Goal: Task Accomplishment & Management: Use online tool/utility

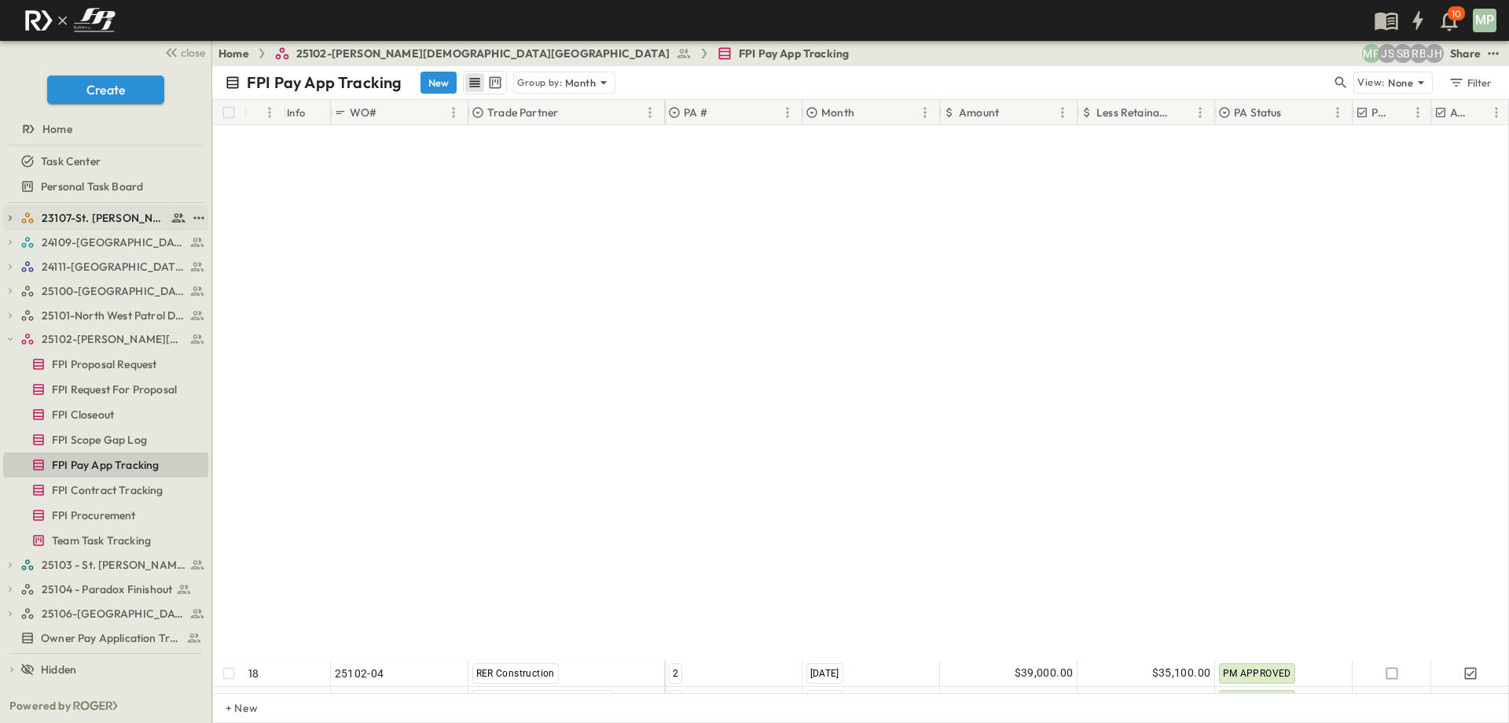
scroll to position [594, 0]
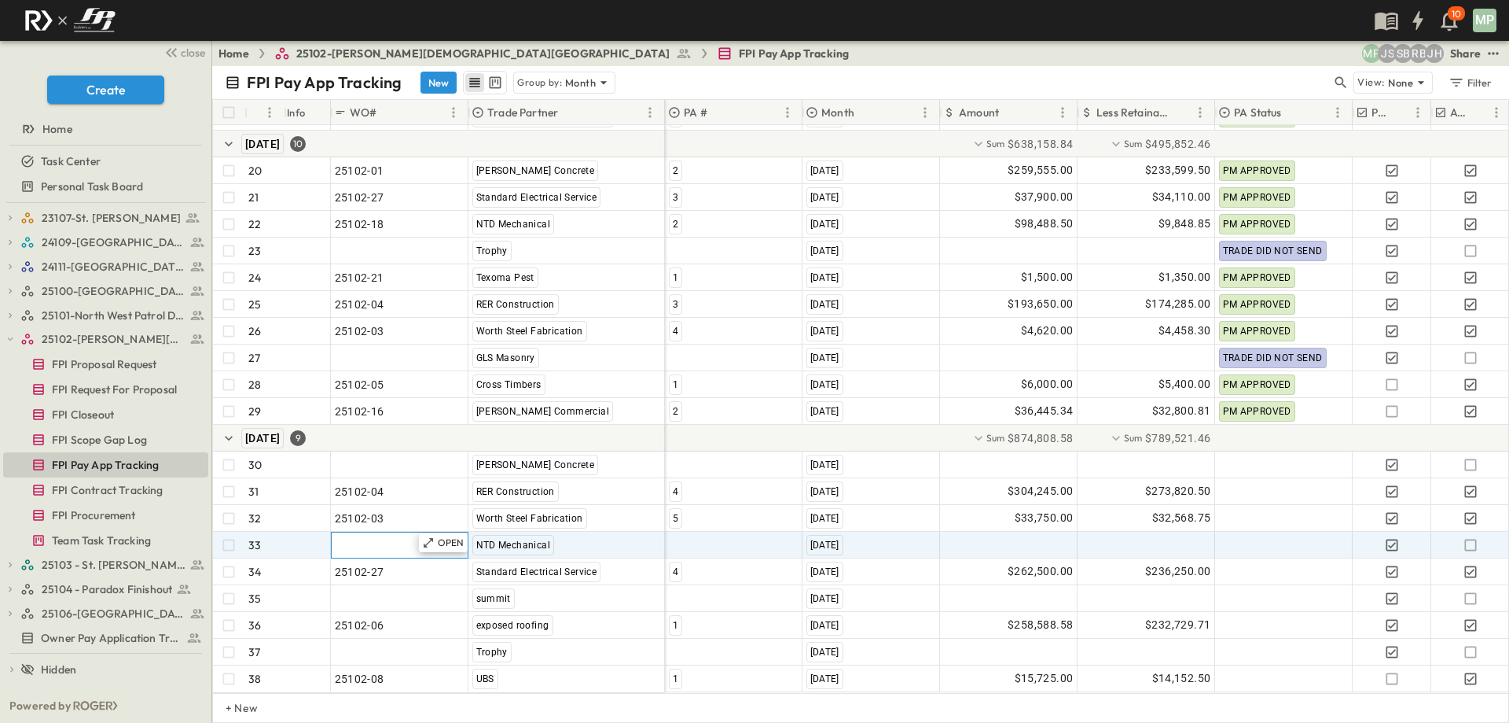
click at [368, 537] on span ""24101-01"" at bounding box center [363, 545] width 57 height 16
type input "********"
click at [706, 532] on div at bounding box center [734, 544] width 136 height 25
type input "*"
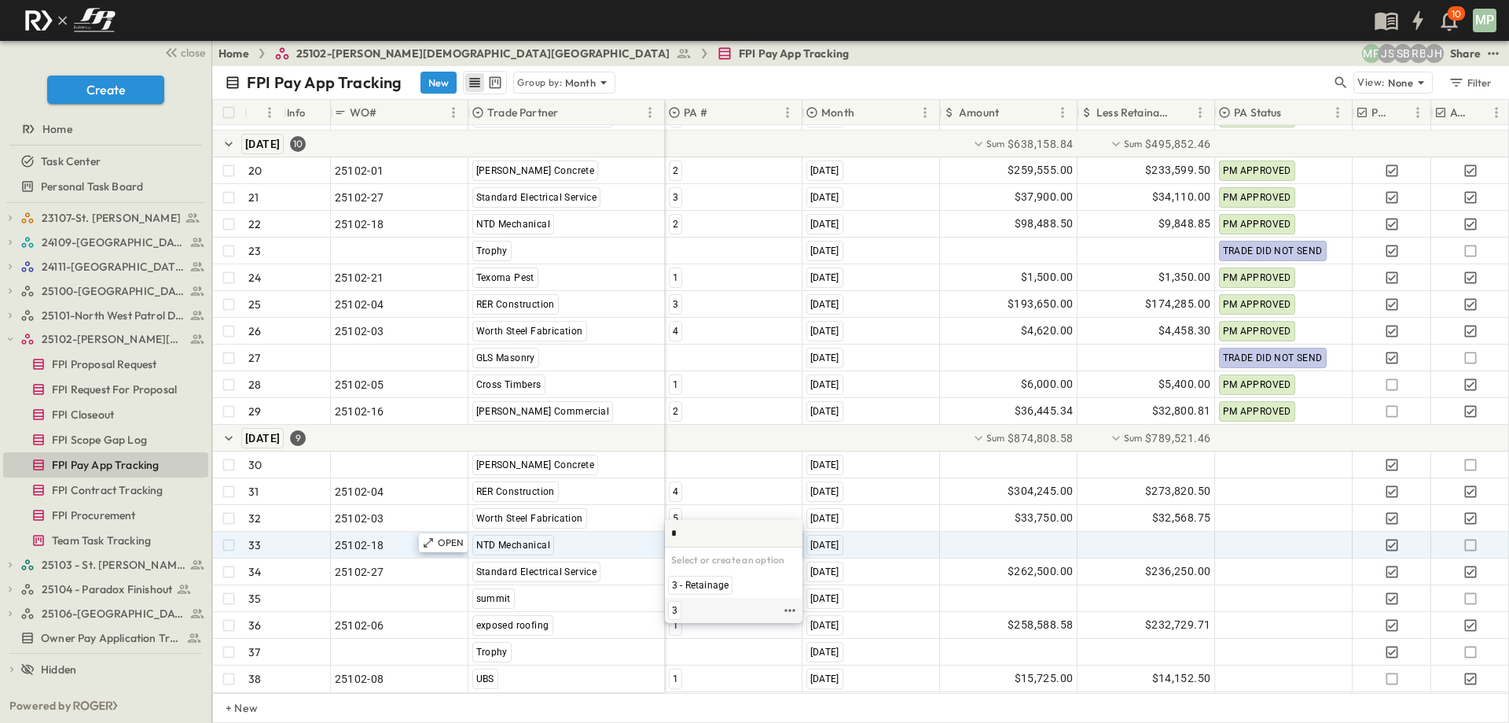
click at [674, 609] on span "3" at bounding box center [675, 610] width 6 height 13
click at [1017, 541] on div at bounding box center [1009, 544] width 136 height 25
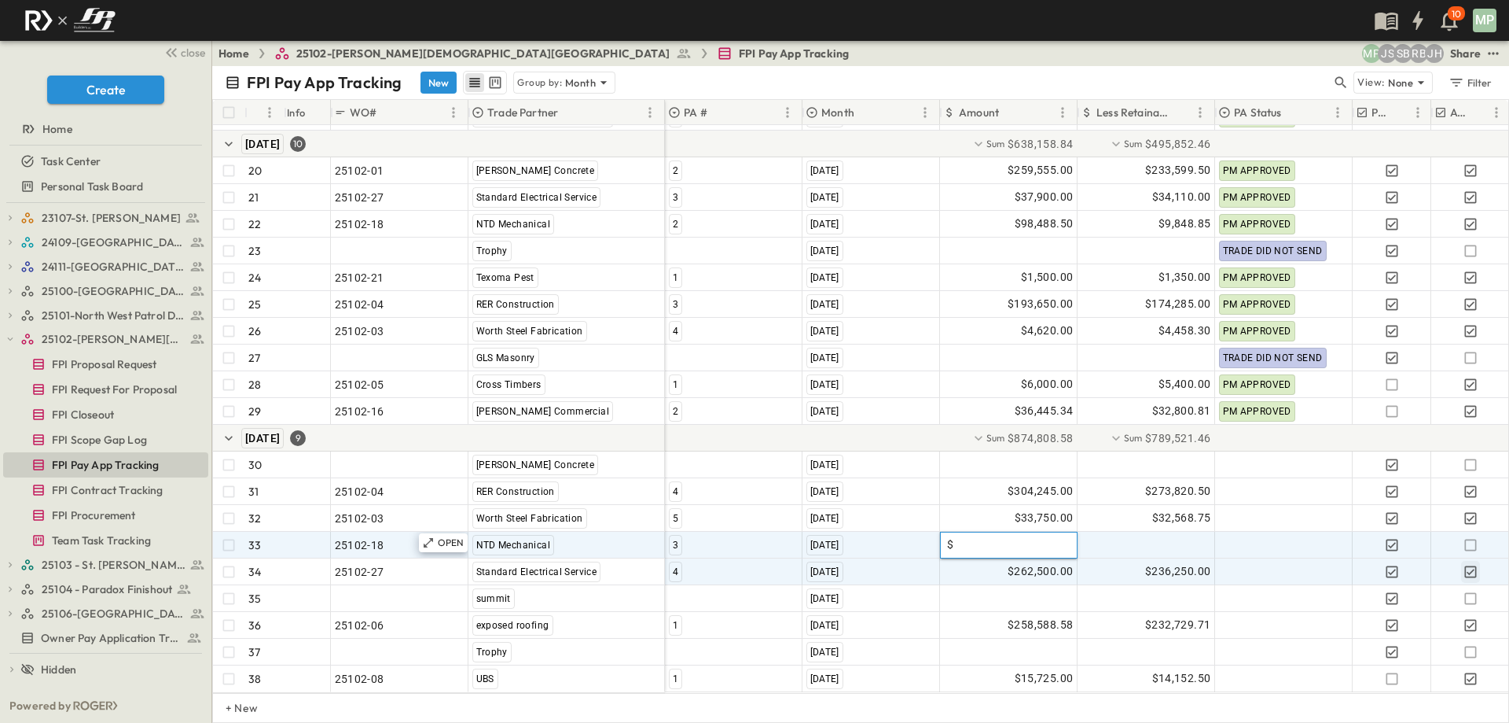
type input "*"
type input "*********"
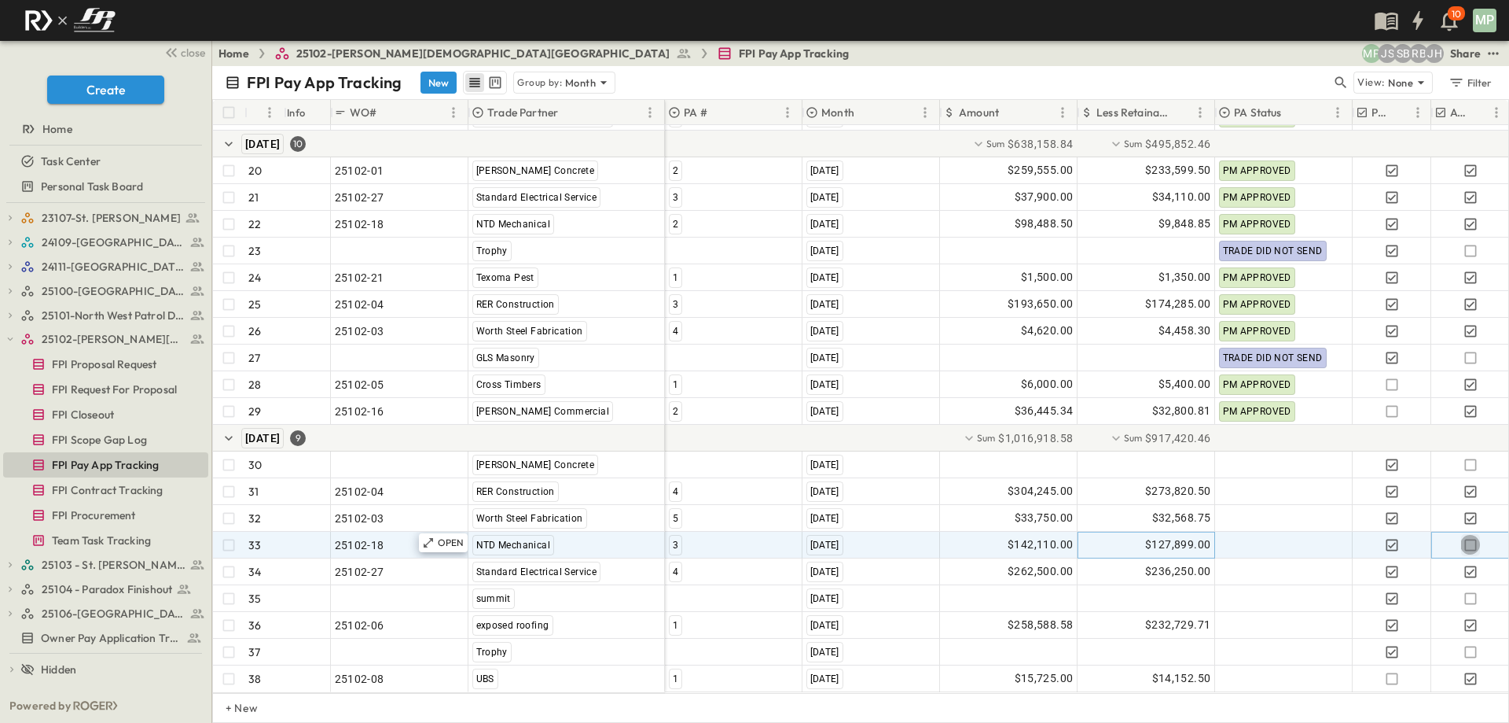
click at [1463, 537] on icon "button" at bounding box center [1471, 545] width 16 height 16
click at [6, 339] on icon "button" at bounding box center [10, 338] width 11 height 11
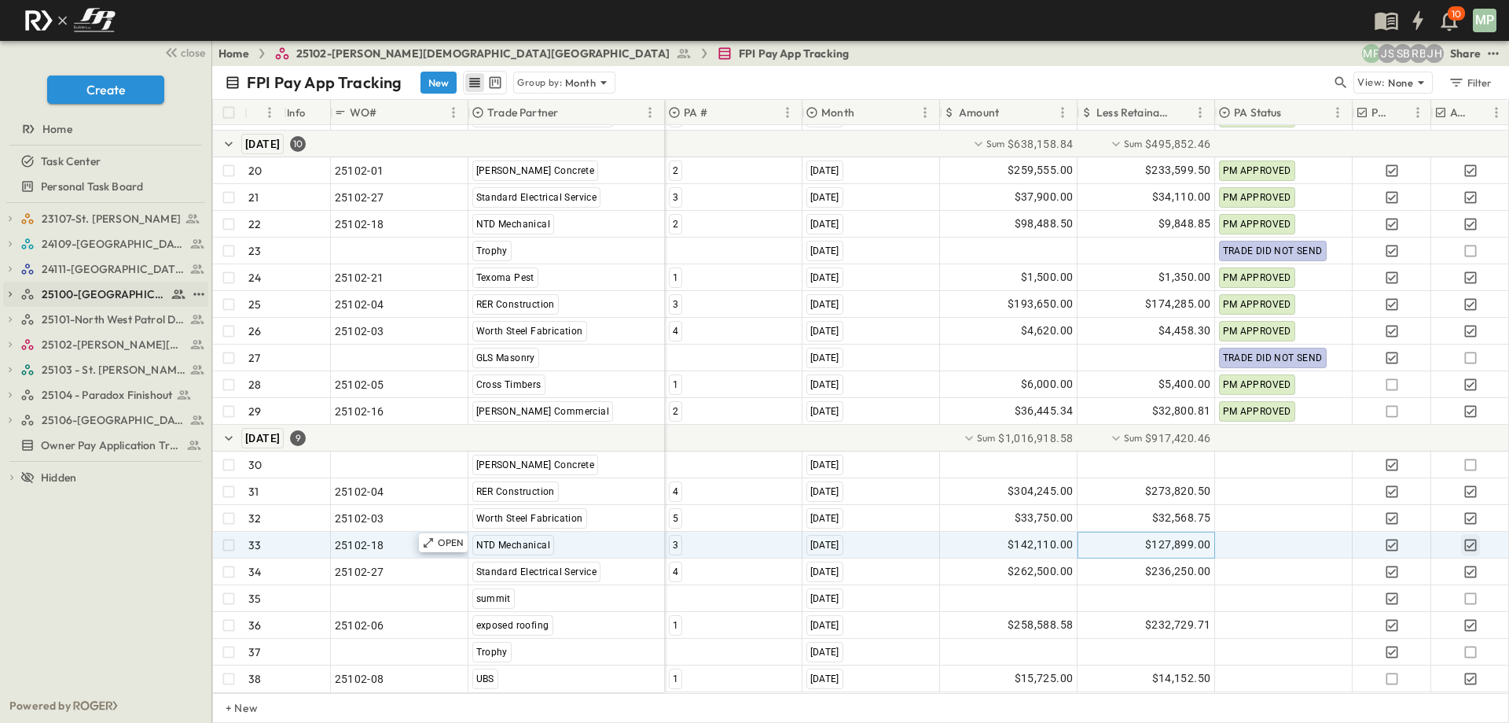
click at [9, 296] on icon "button" at bounding box center [10, 294] width 11 height 11
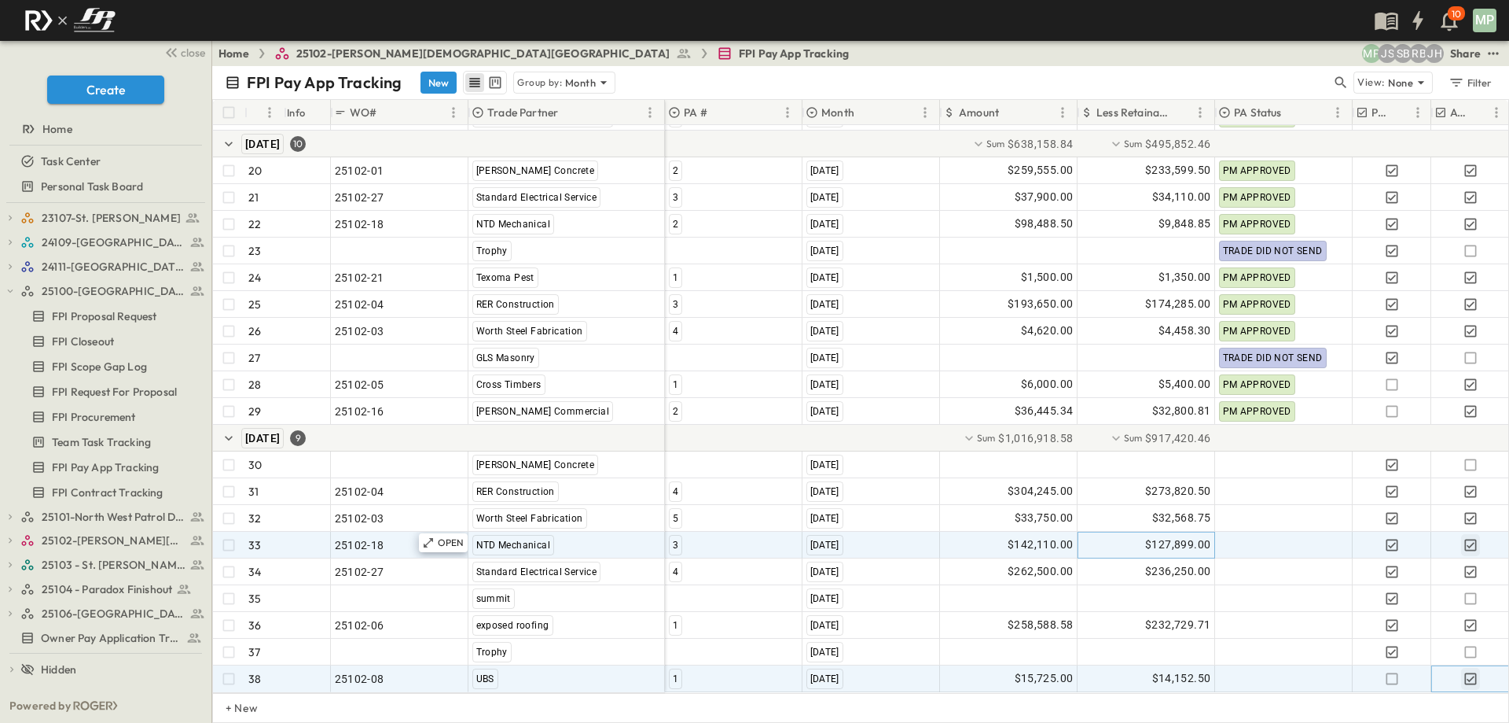
click at [1470, 671] on icon "button" at bounding box center [1471, 679] width 16 height 16
click at [1008, 667] on div "$15,725.00" at bounding box center [1009, 678] width 136 height 25
click at [1105, 666] on div "$14,152.50" at bounding box center [1147, 678] width 136 height 25
click at [482, 673] on span "UBS" at bounding box center [485, 678] width 18 height 11
click at [673, 673] on span "1" at bounding box center [676, 678] width 6 height 11
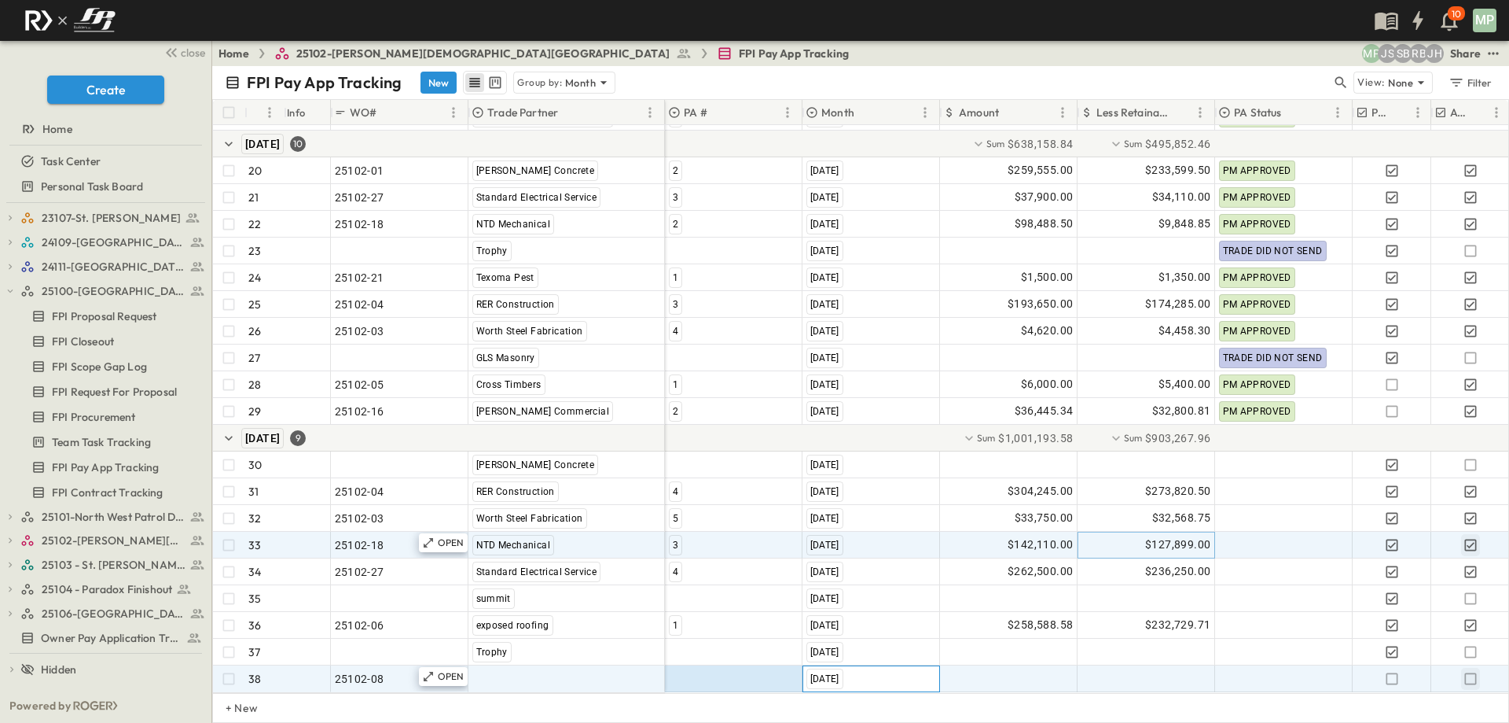
click at [840, 674] on div "[DATE]" at bounding box center [825, 678] width 37 height 20
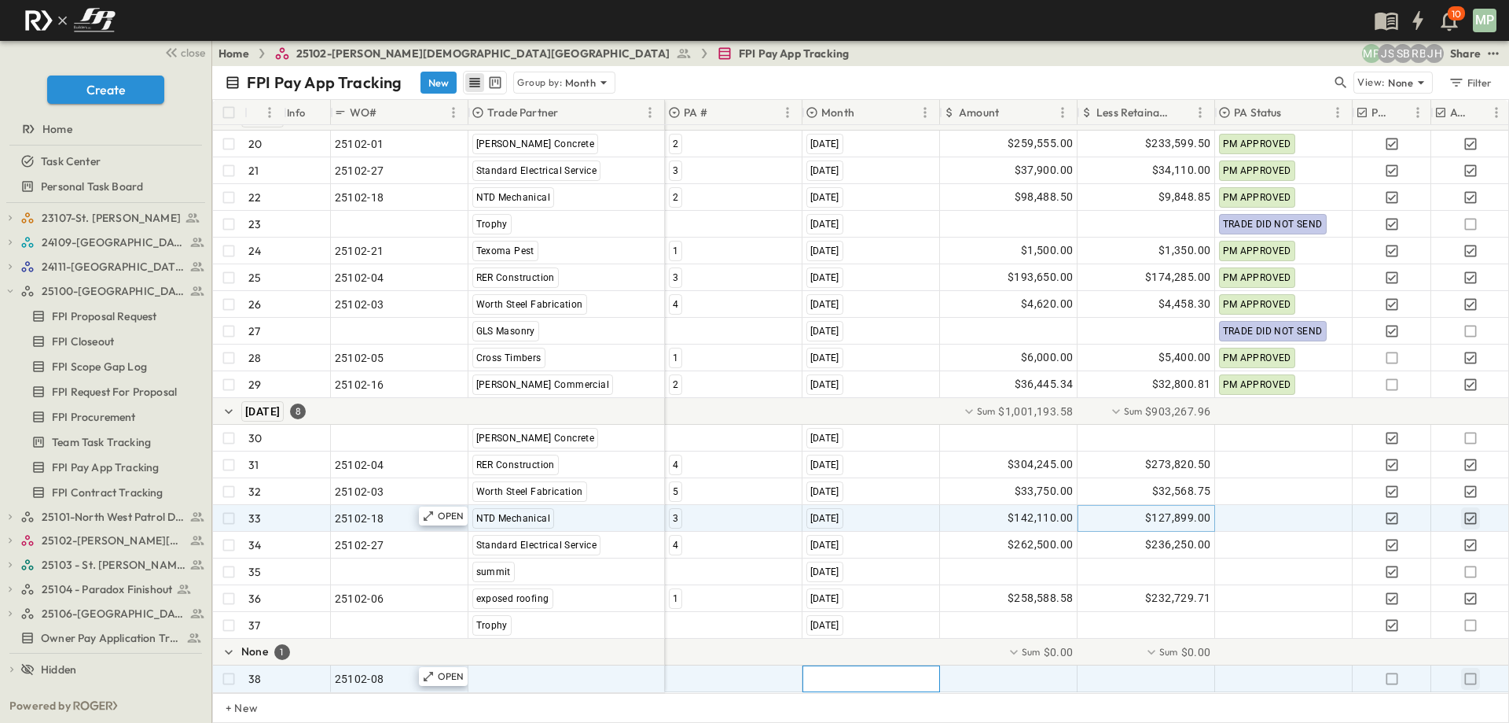
scroll to position [621, 0]
click at [393, 667] on div "25102-08" at bounding box center [400, 678] width 130 height 22
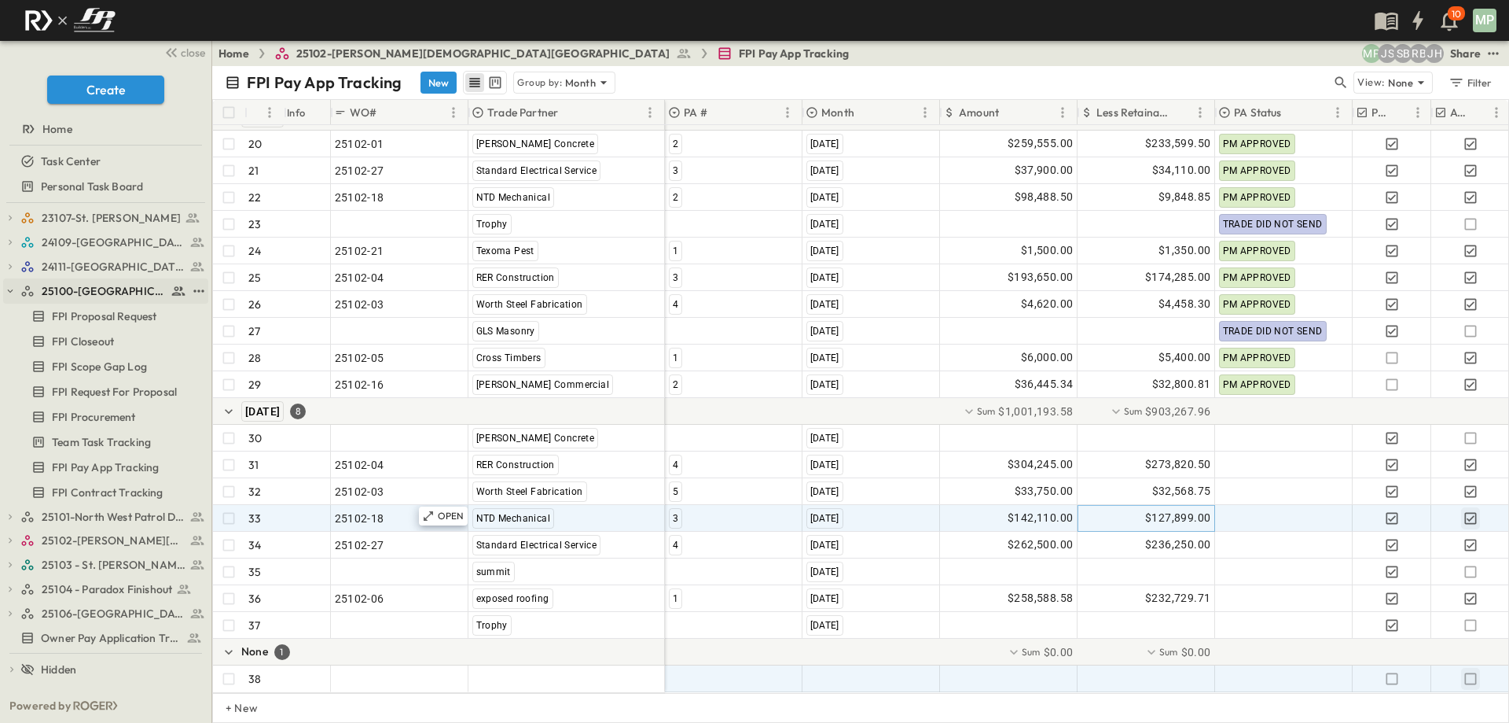
click at [9, 290] on icon "button" at bounding box center [10, 290] width 11 height 11
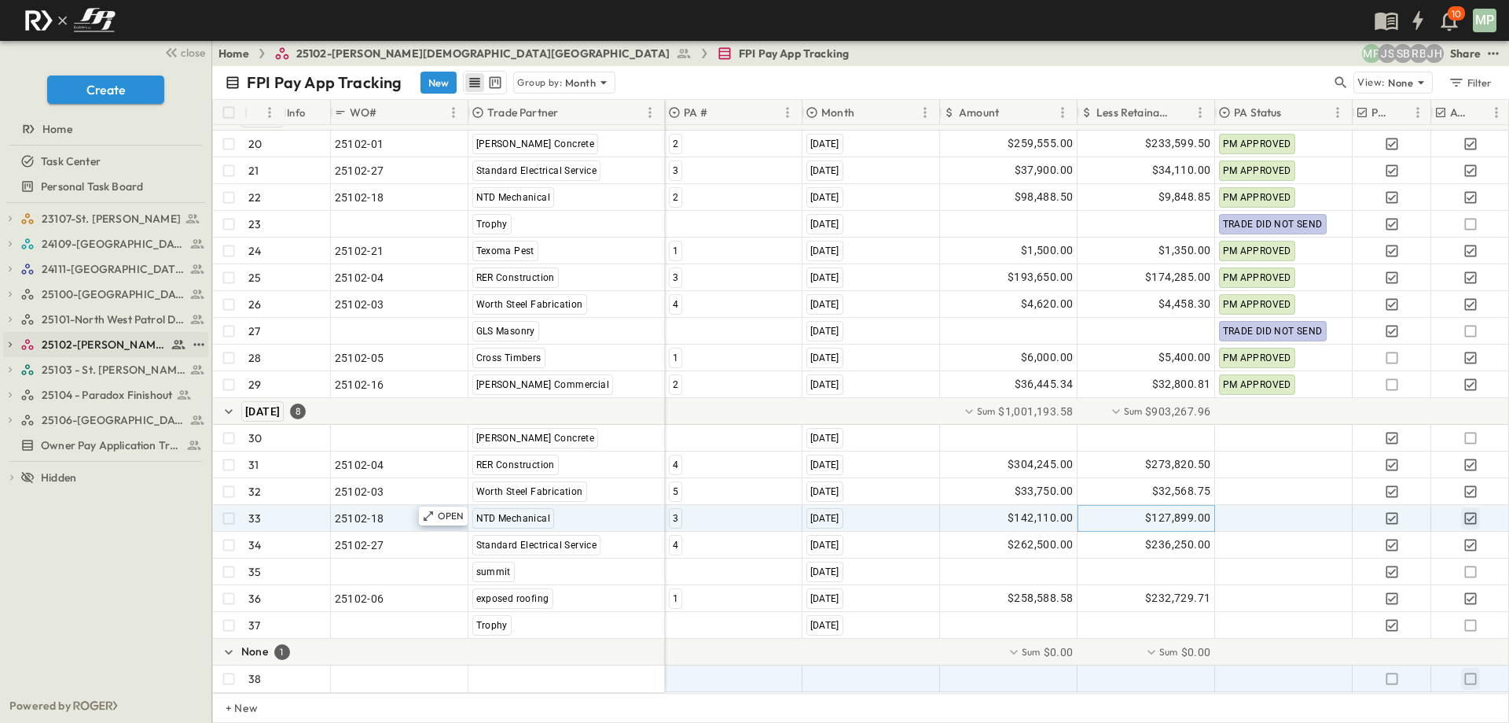
click at [13, 345] on icon "button" at bounding box center [10, 344] width 11 height 11
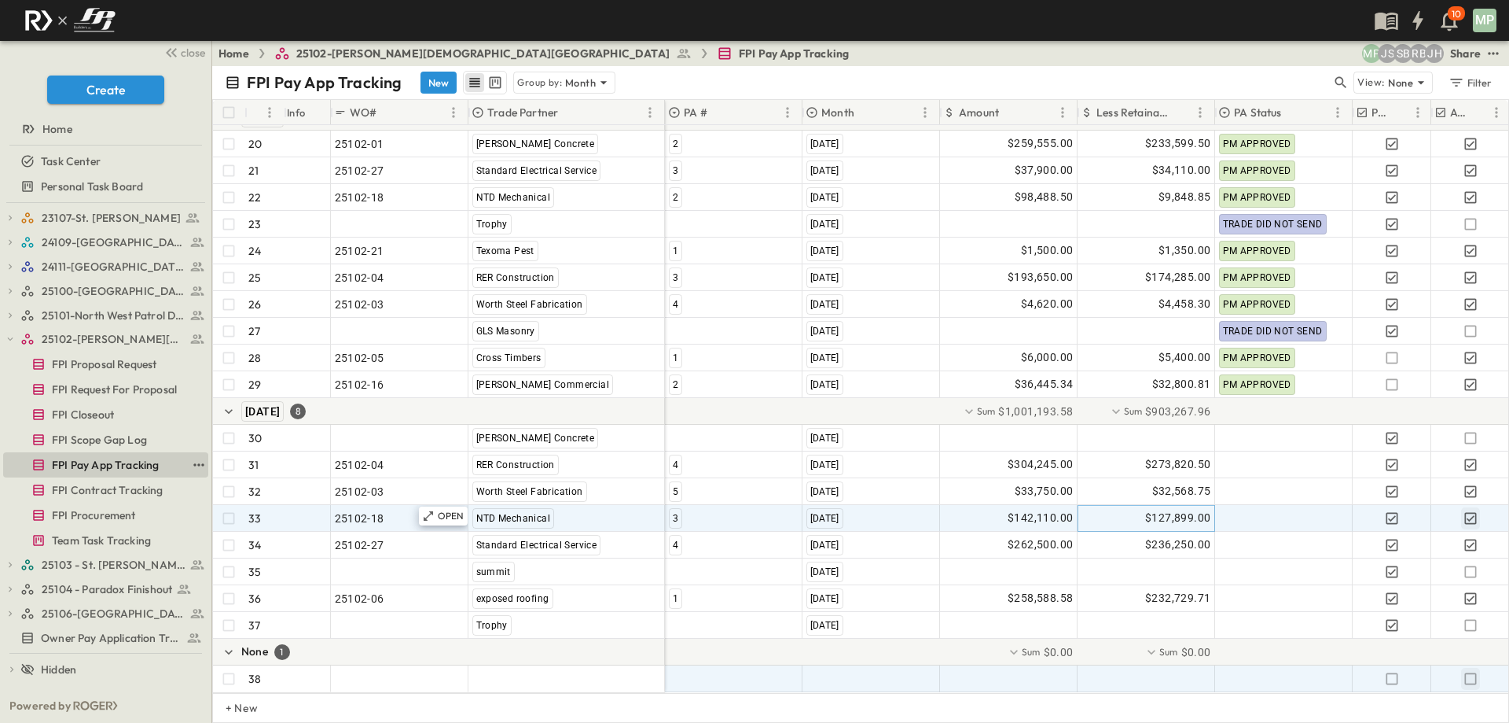
click at [115, 464] on span "FPI Pay App Tracking" at bounding box center [105, 465] width 107 height 16
click at [357, 672] on span ""24101-01"" at bounding box center [363, 679] width 57 height 16
click at [116, 491] on span "FPI Contract Tracking" at bounding box center [108, 490] width 112 height 16
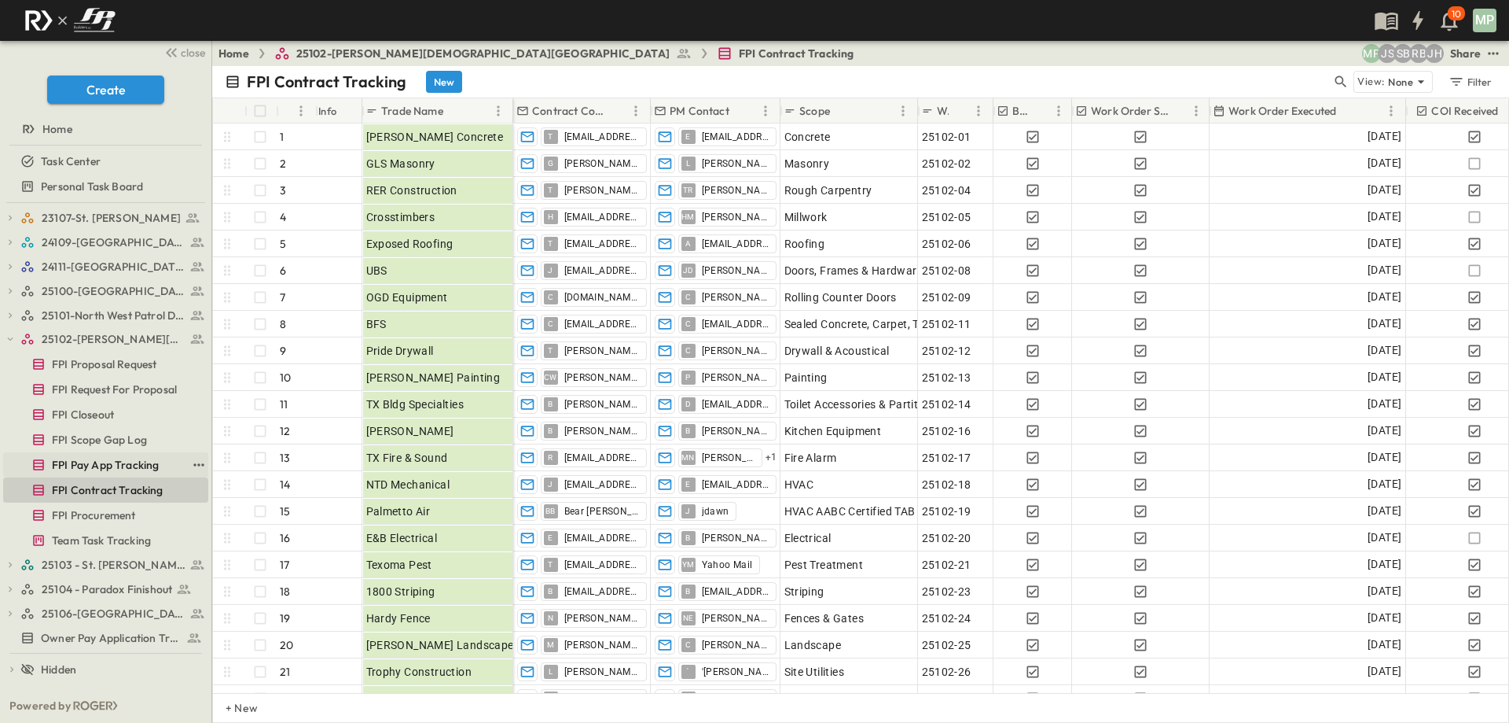
click at [100, 471] on span "FPI Pay App Tracking" at bounding box center [105, 465] width 107 height 16
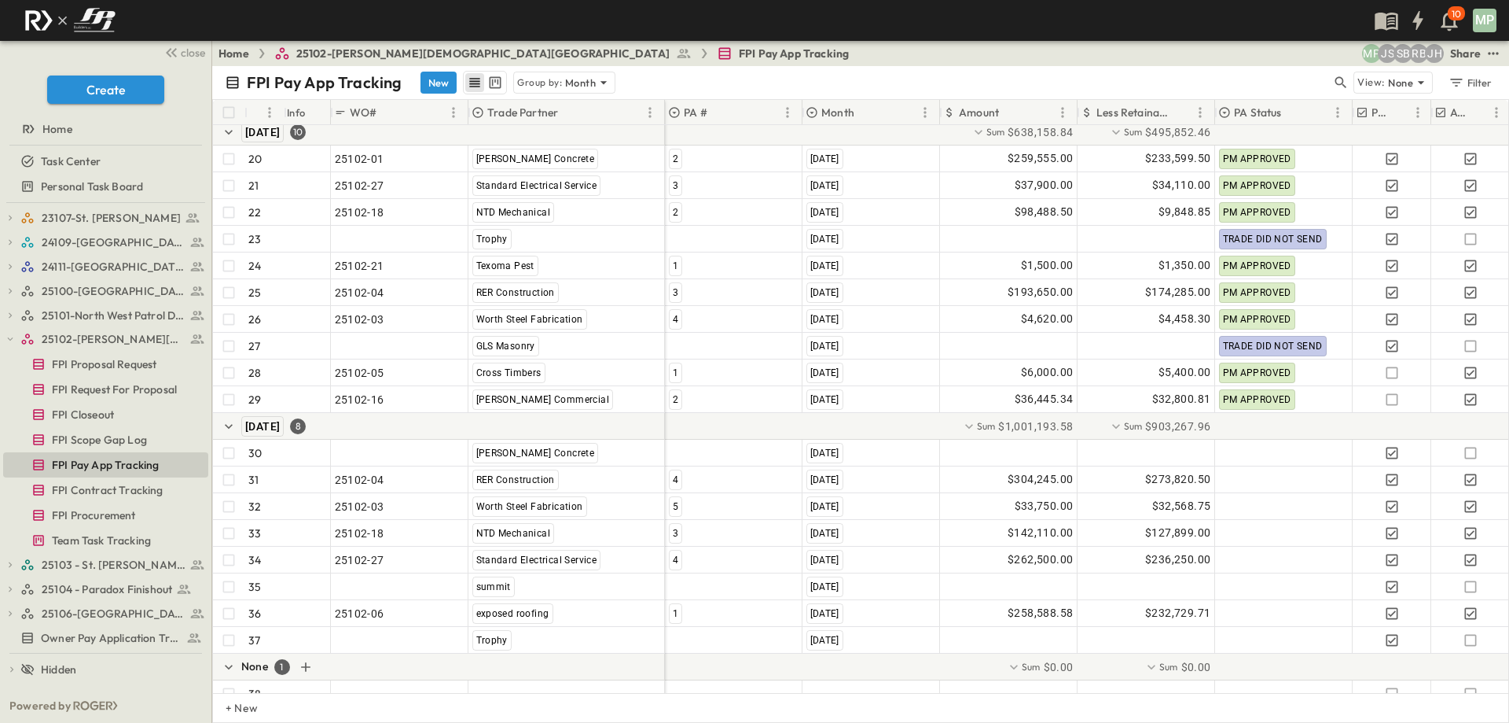
scroll to position [621, 0]
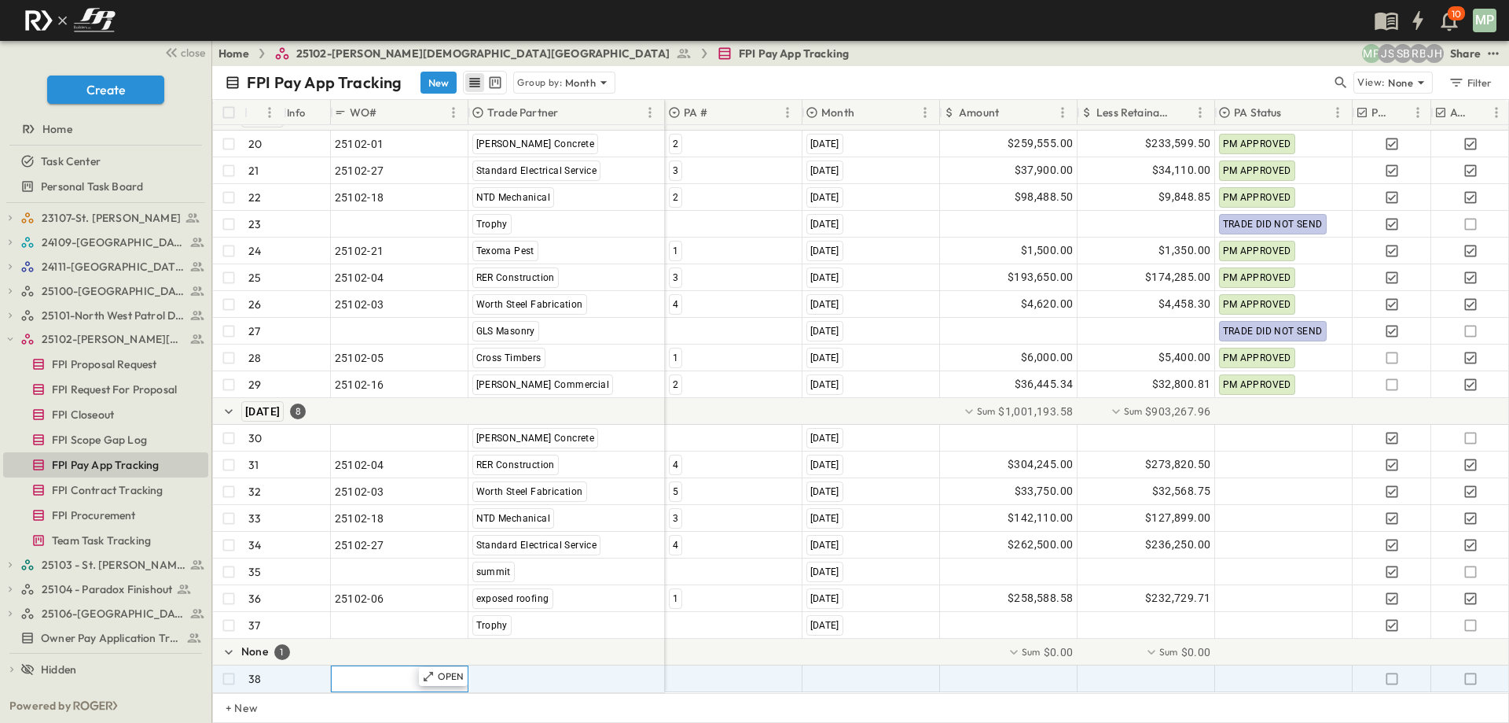
click at [371, 671] on span ""24101-01"" at bounding box center [363, 679] width 57 height 16
type input "********"
click at [484, 671] on span ""[PERSON_NAME] Excavating"" at bounding box center [550, 679] width 155 height 16
click at [480, 643] on span "UBS" at bounding box center [485, 641] width 18 height 13
click at [718, 671] on div at bounding box center [734, 678] width 136 height 25
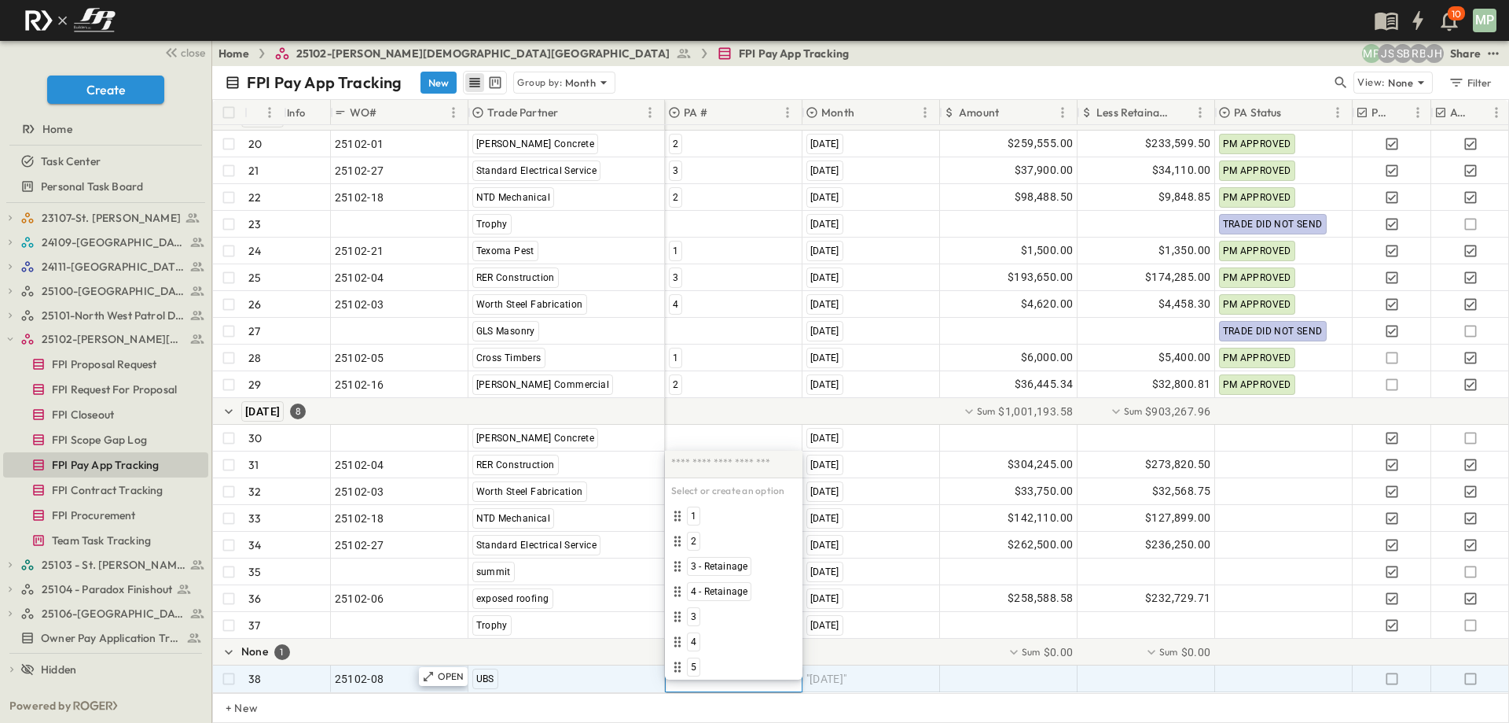
type input "*"
click at [677, 666] on span "1" at bounding box center [675, 666] width 6 height 13
click at [818, 671] on span ""[DATE]"" at bounding box center [827, 679] width 41 height 16
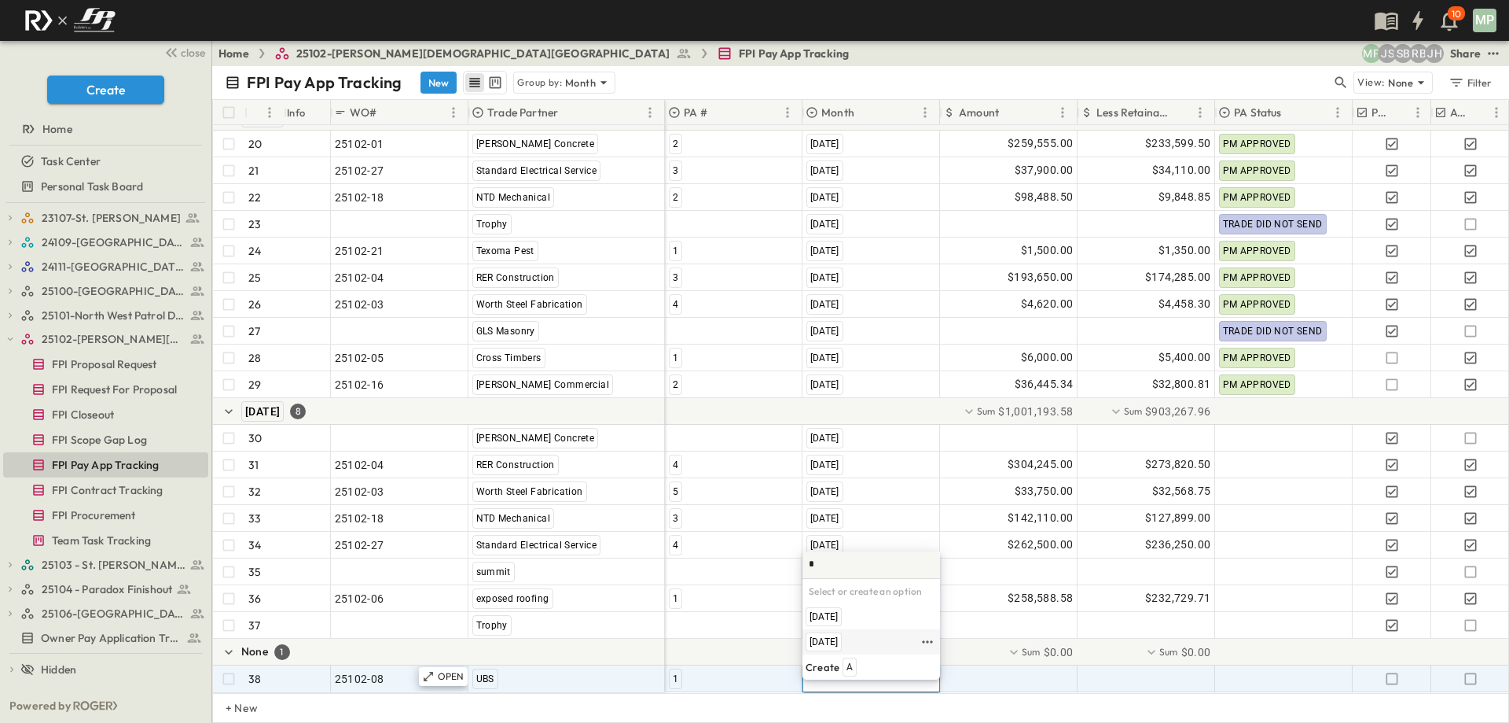
click at [838, 643] on span "[DATE]" at bounding box center [824, 641] width 28 height 13
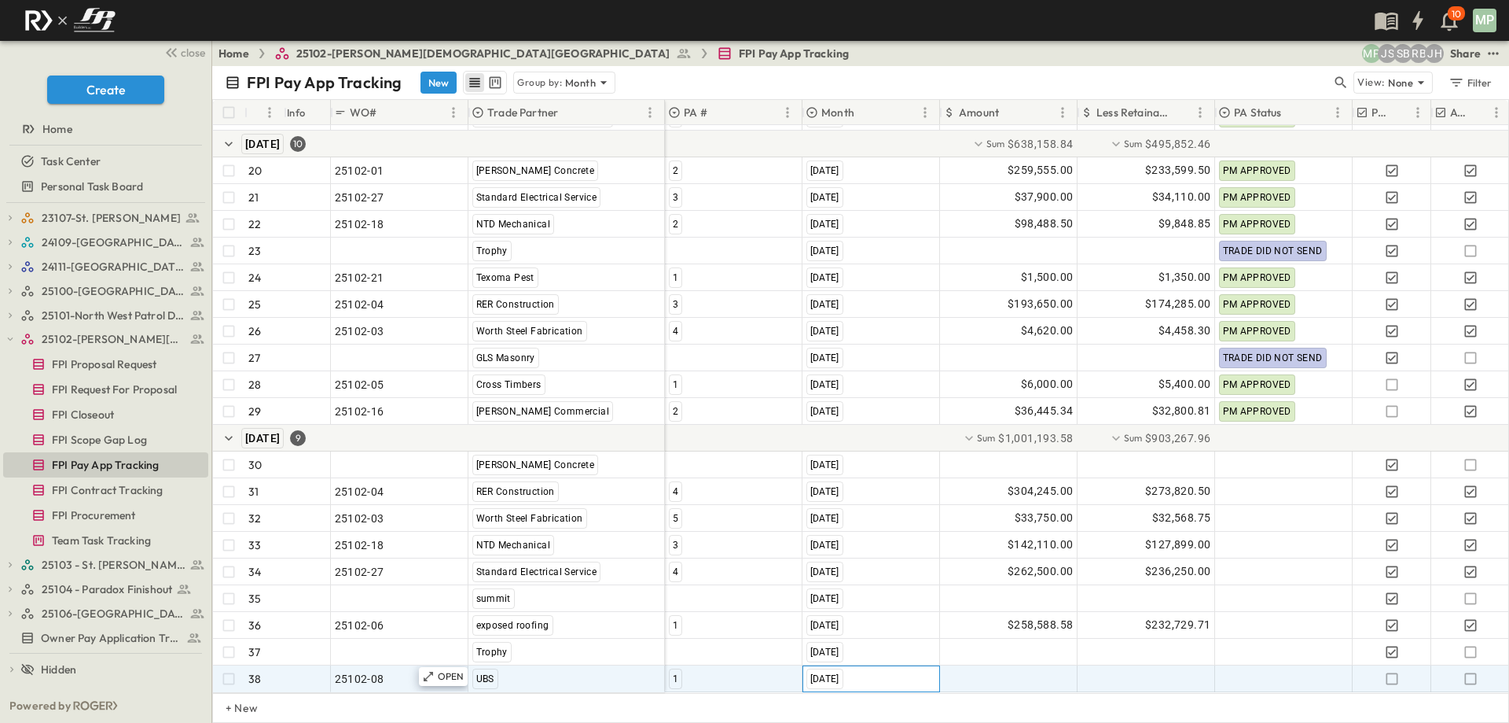
scroll to position [594, 0]
click at [1020, 670] on div at bounding box center [1009, 678] width 136 height 25
type input "********"
click at [1468, 671] on icon "button" at bounding box center [1471, 679] width 16 height 16
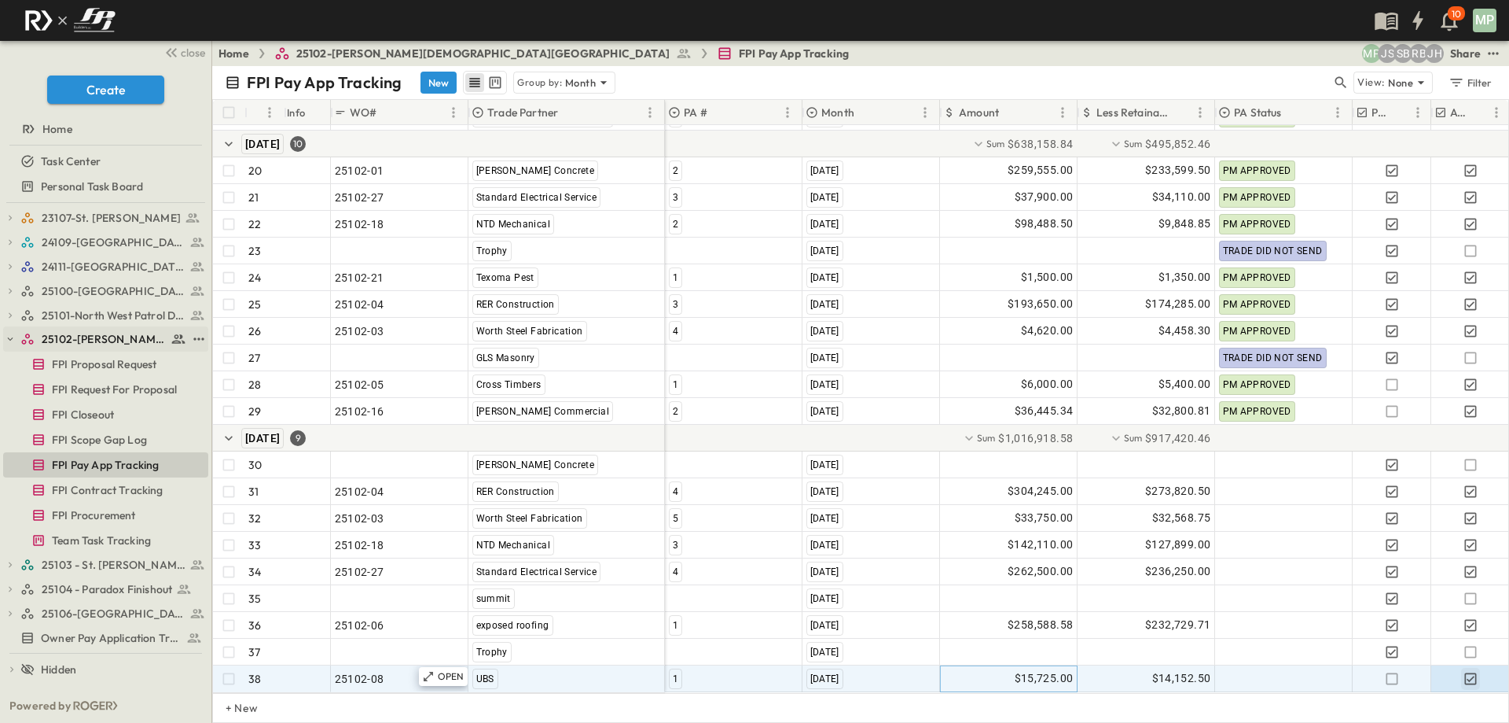
click at [13, 339] on icon "button" at bounding box center [10, 338] width 11 height 11
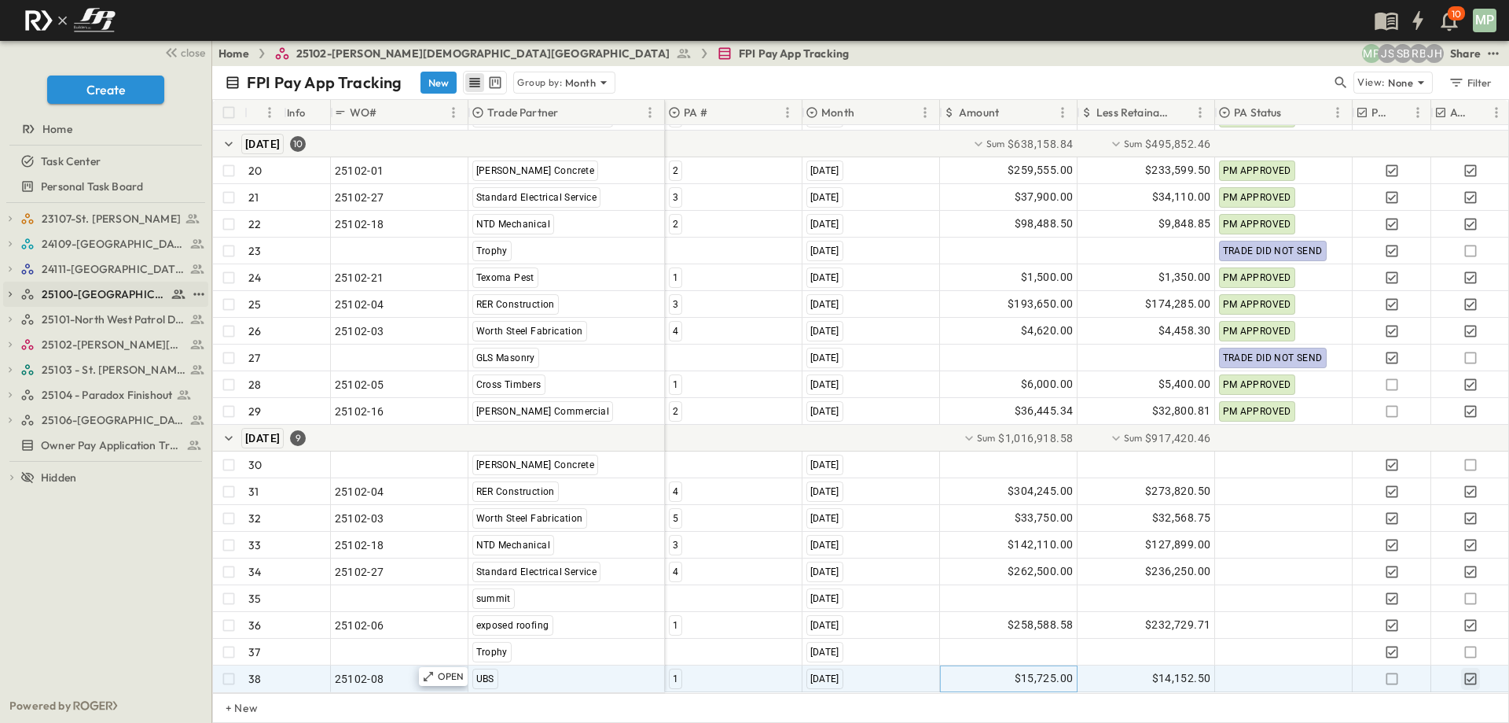
click at [6, 291] on icon "button" at bounding box center [10, 294] width 11 height 11
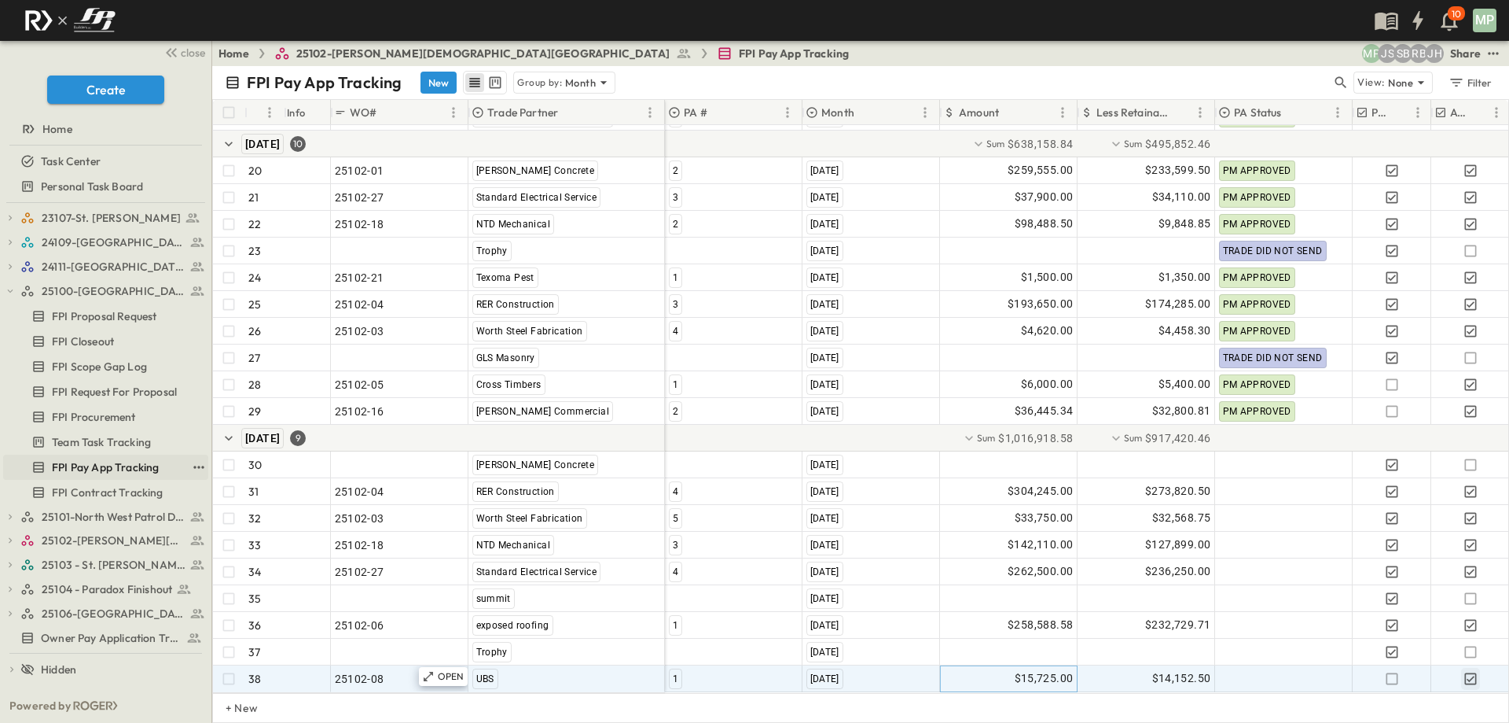
click at [83, 466] on span "FPI Pay App Tracking" at bounding box center [105, 467] width 107 height 16
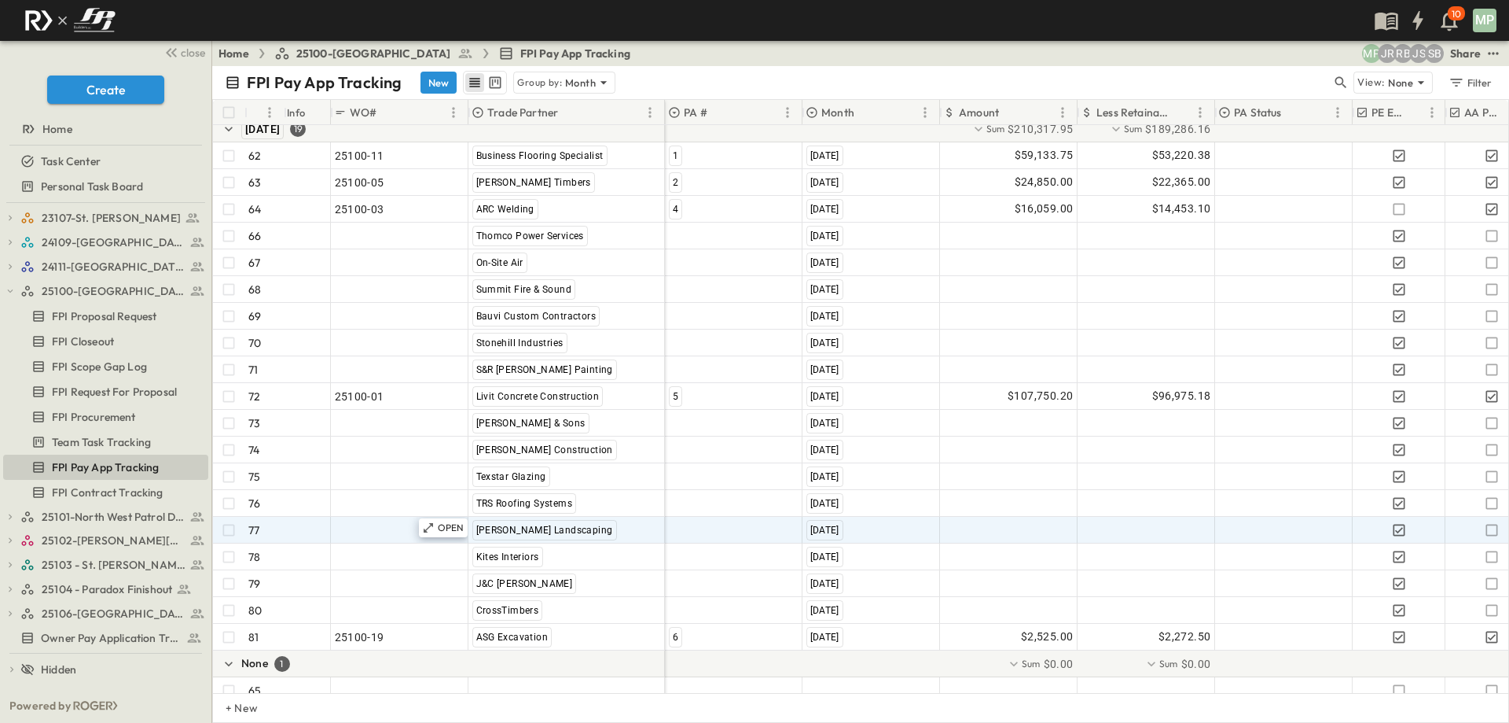
scroll to position [1824, 0]
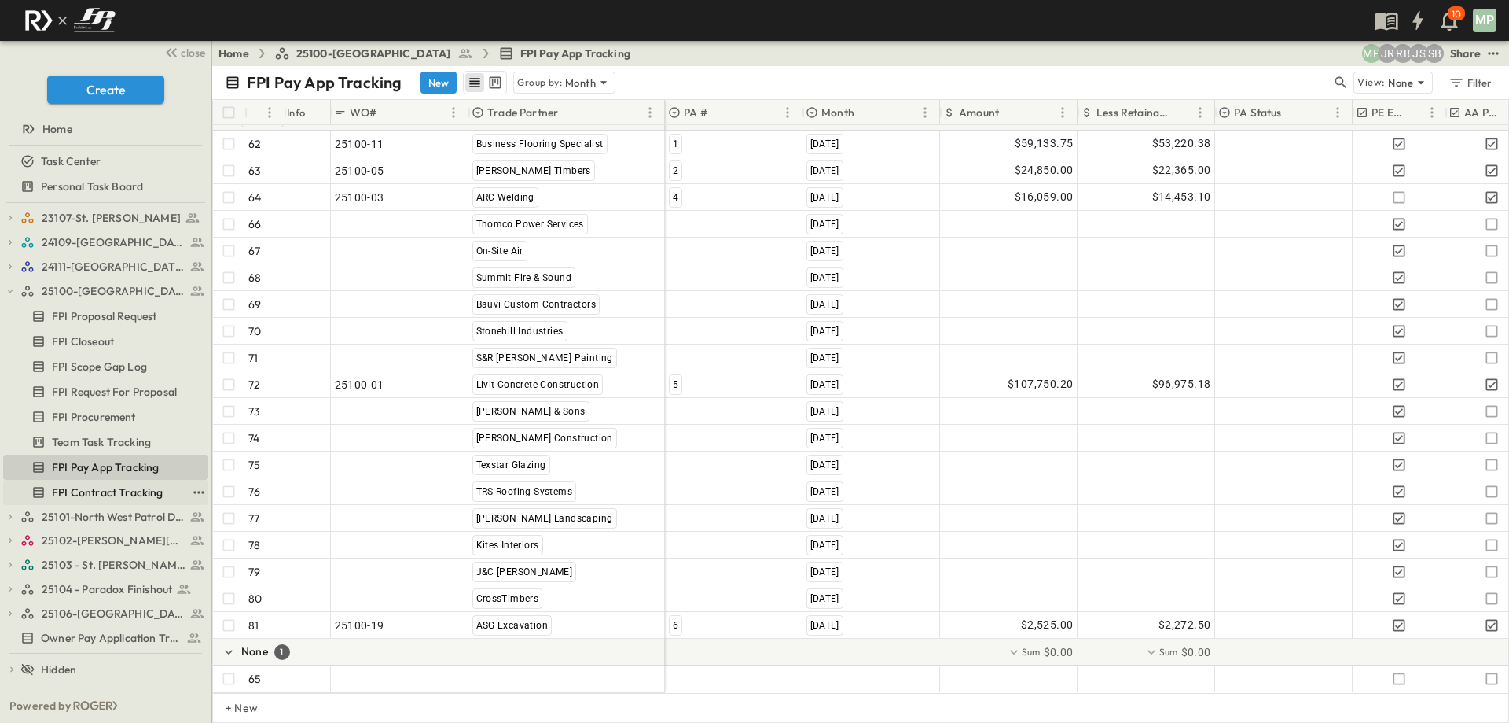
click at [77, 481] on link "FPI Contract Tracking" at bounding box center [94, 492] width 183 height 22
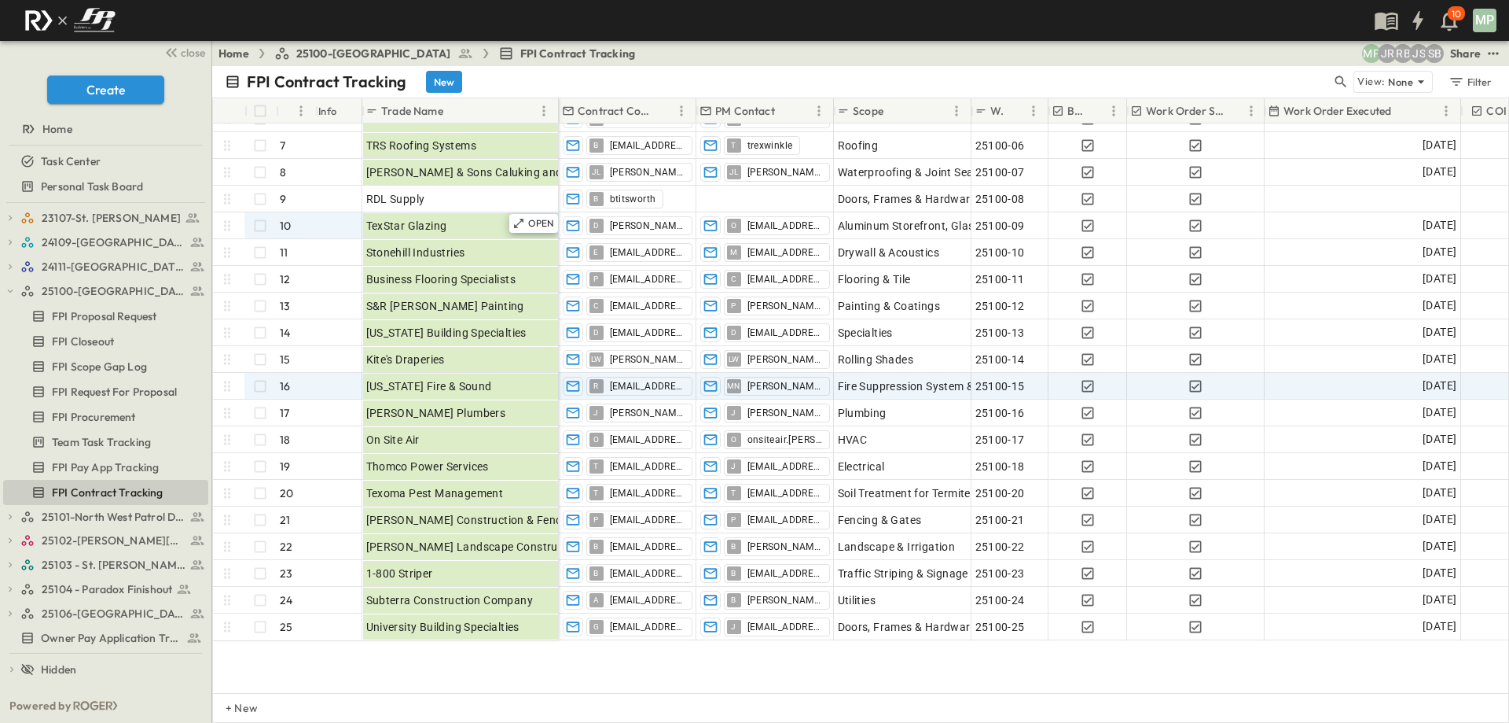
scroll to position [157, 0]
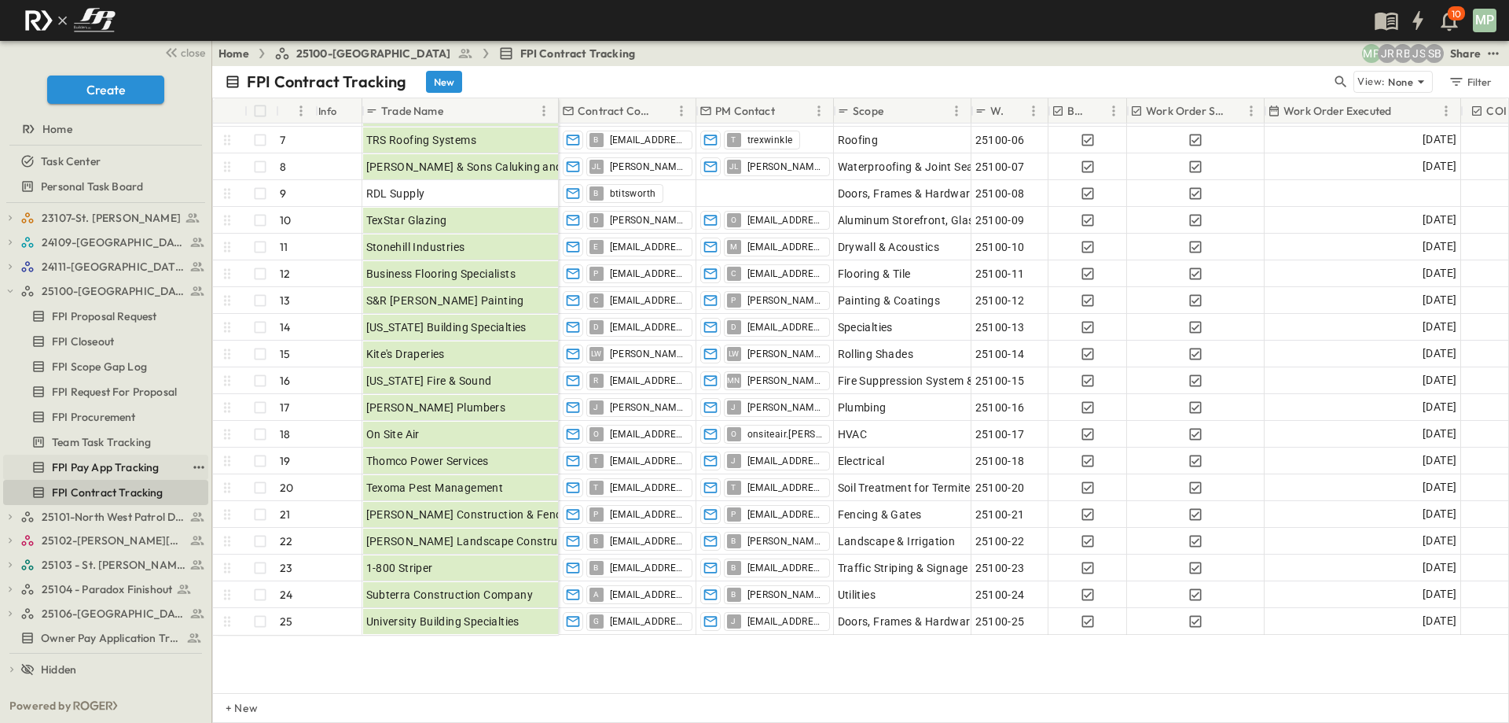
click at [135, 465] on span "FPI Pay App Tracking" at bounding box center [105, 467] width 107 height 16
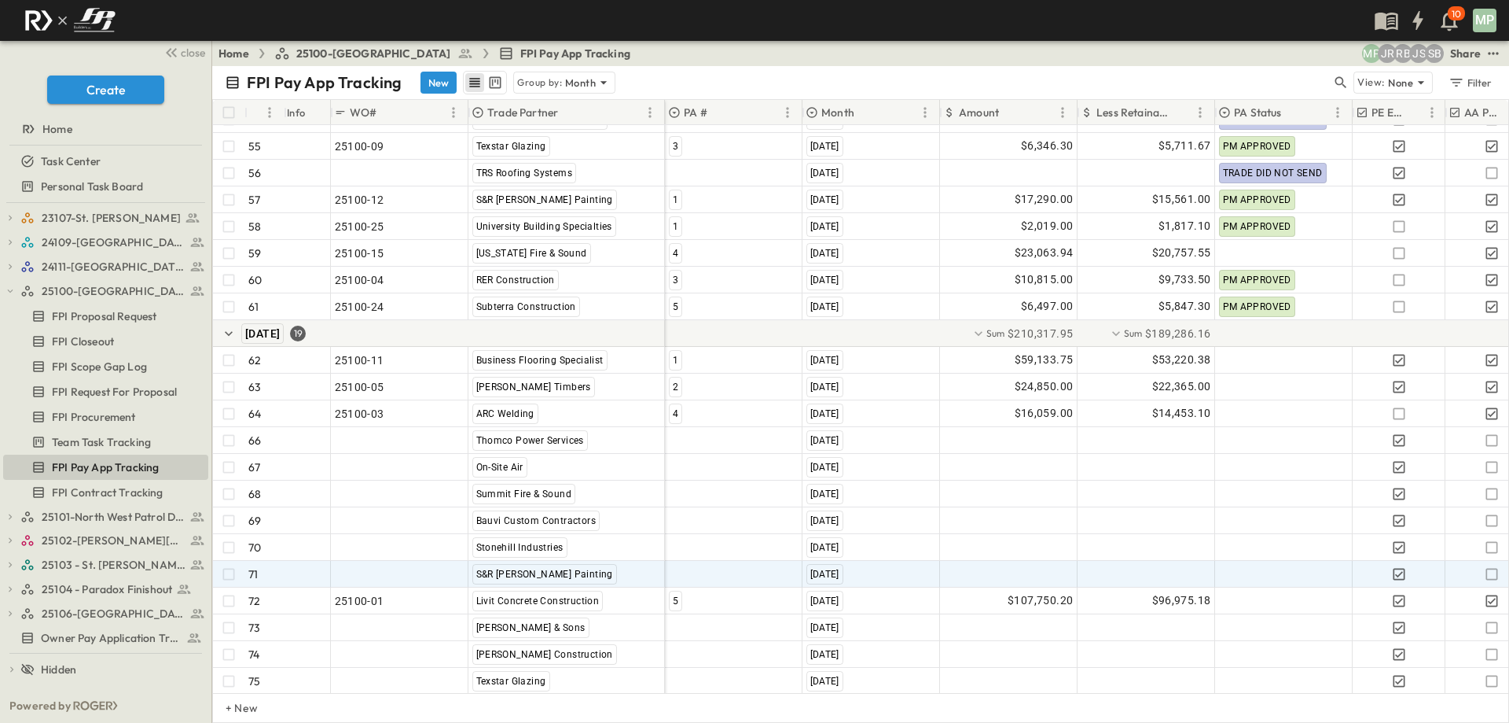
scroll to position [1824, 0]
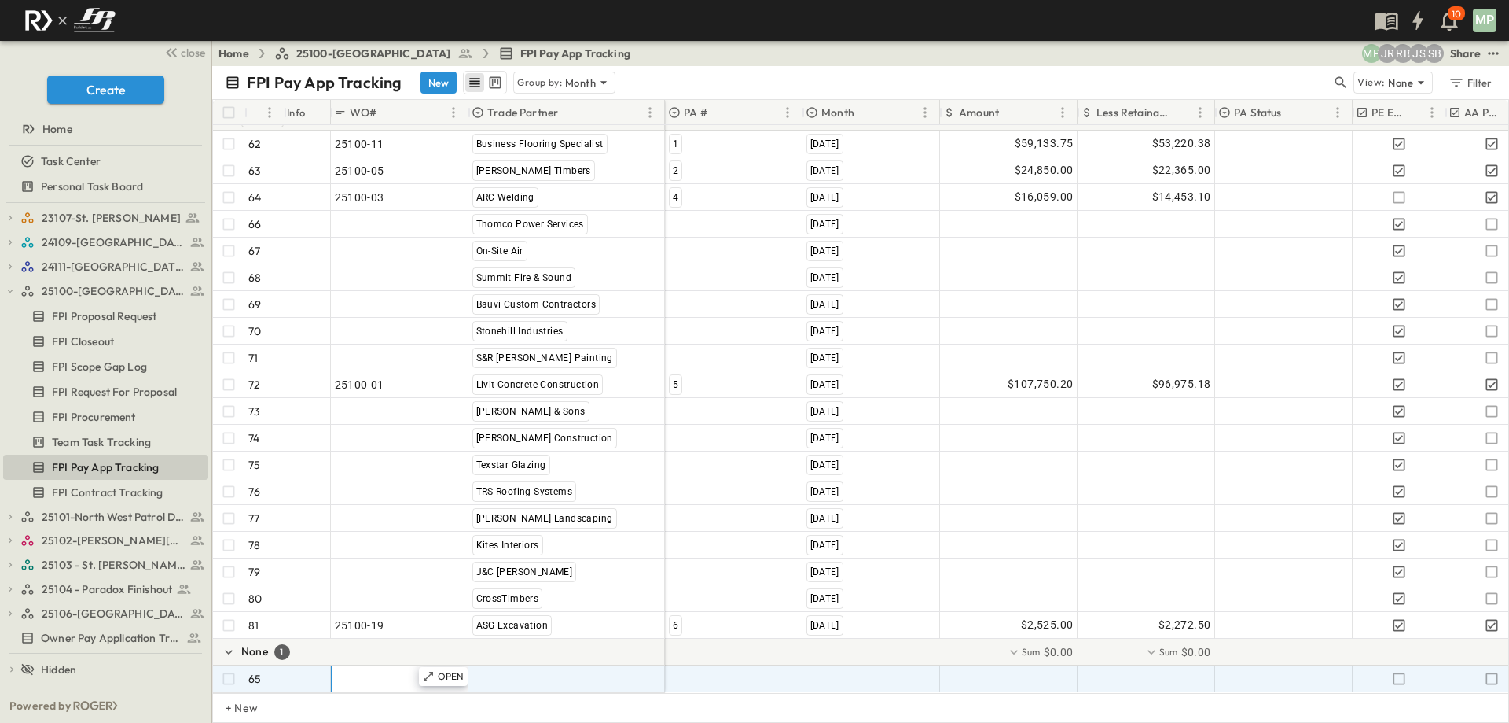
click at [390, 671] on span ""24101-01"" at bounding box center [363, 679] width 57 height 16
type input "********"
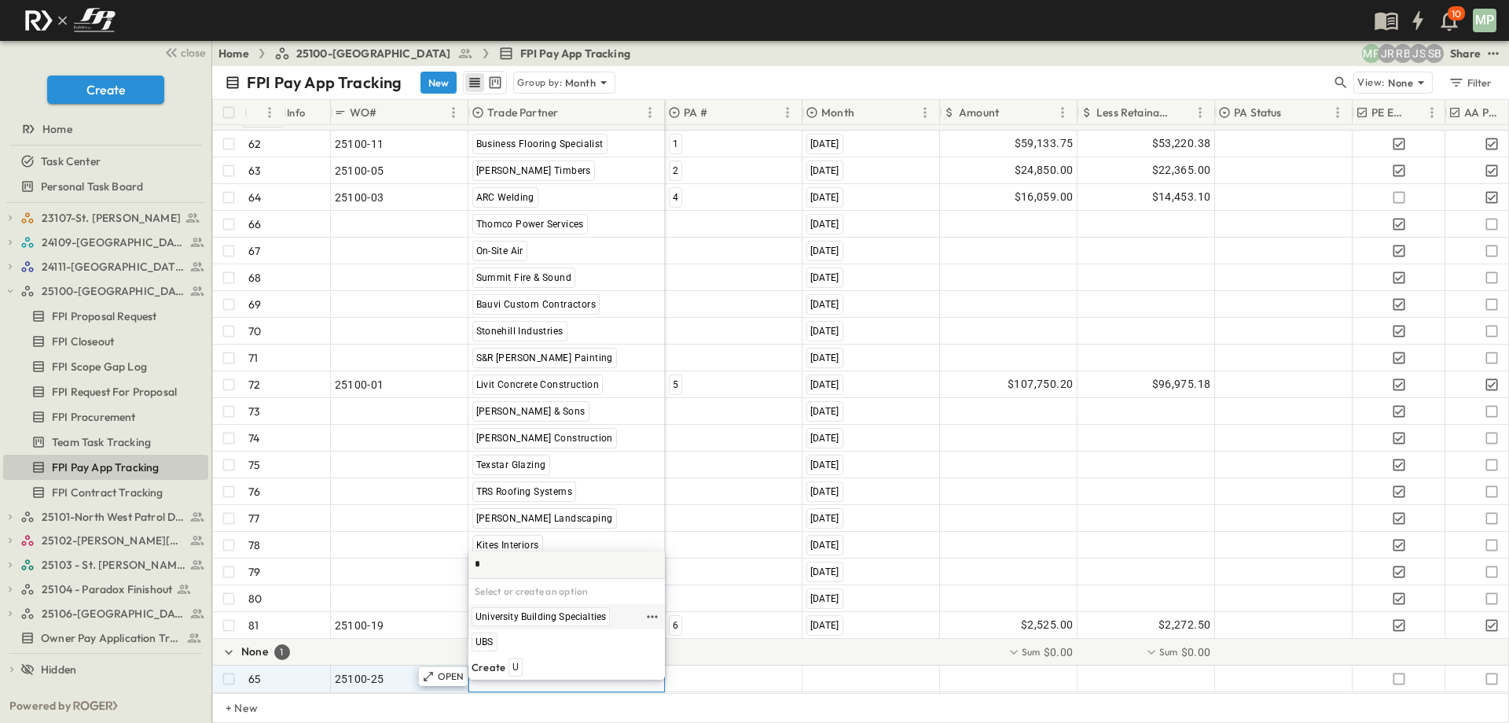
click at [554, 614] on span "University Building Specialties" at bounding box center [541, 616] width 131 height 13
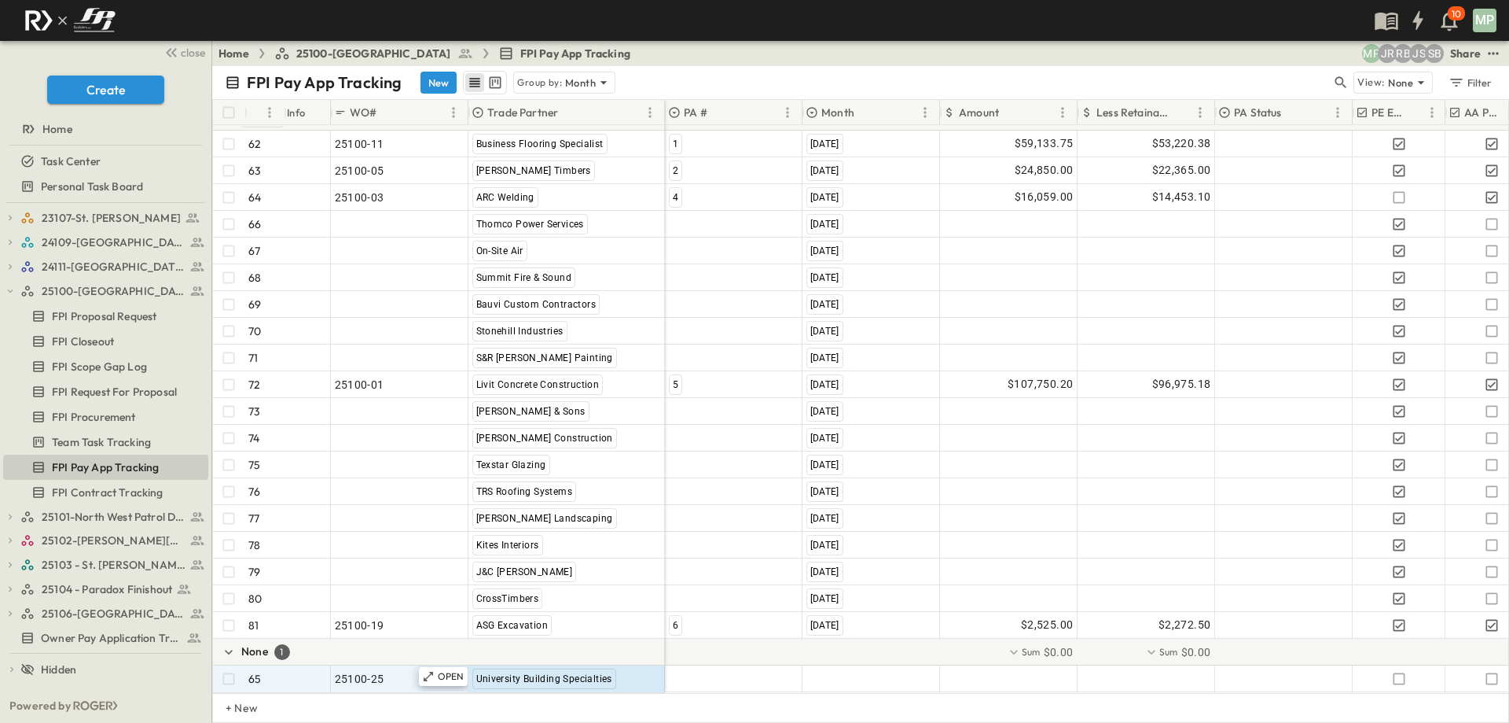
click at [726, 680] on div "61 OPEN 25100-24 Subterra Construction [DATE] 19 "24101-01" "[PERSON_NAME] Exca…" at bounding box center [861, 409] width 1296 height 568
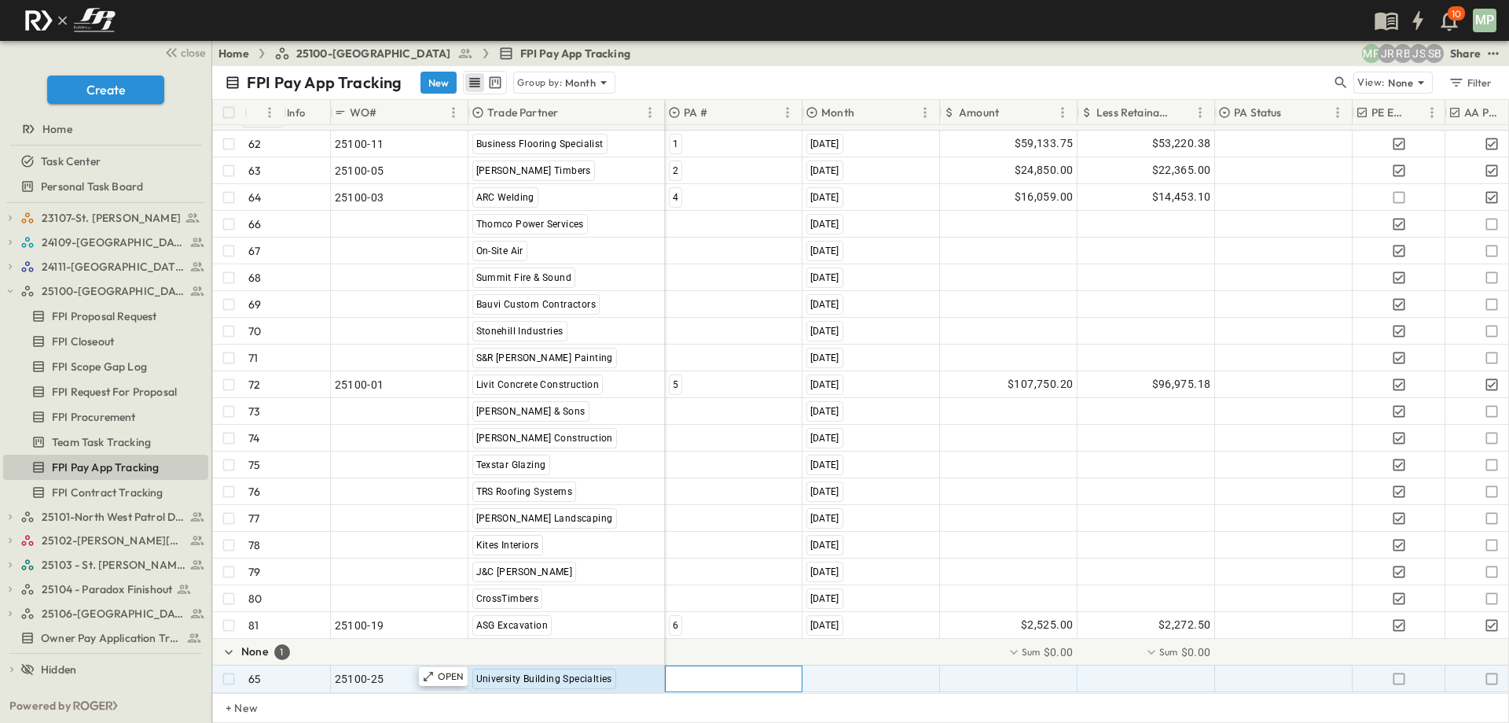
click at [726, 673] on div at bounding box center [734, 678] width 136 height 25
click at [675, 671] on span "2" at bounding box center [675, 666] width 6 height 13
click at [807, 671] on span ""[DATE]"" at bounding box center [827, 679] width 41 height 16
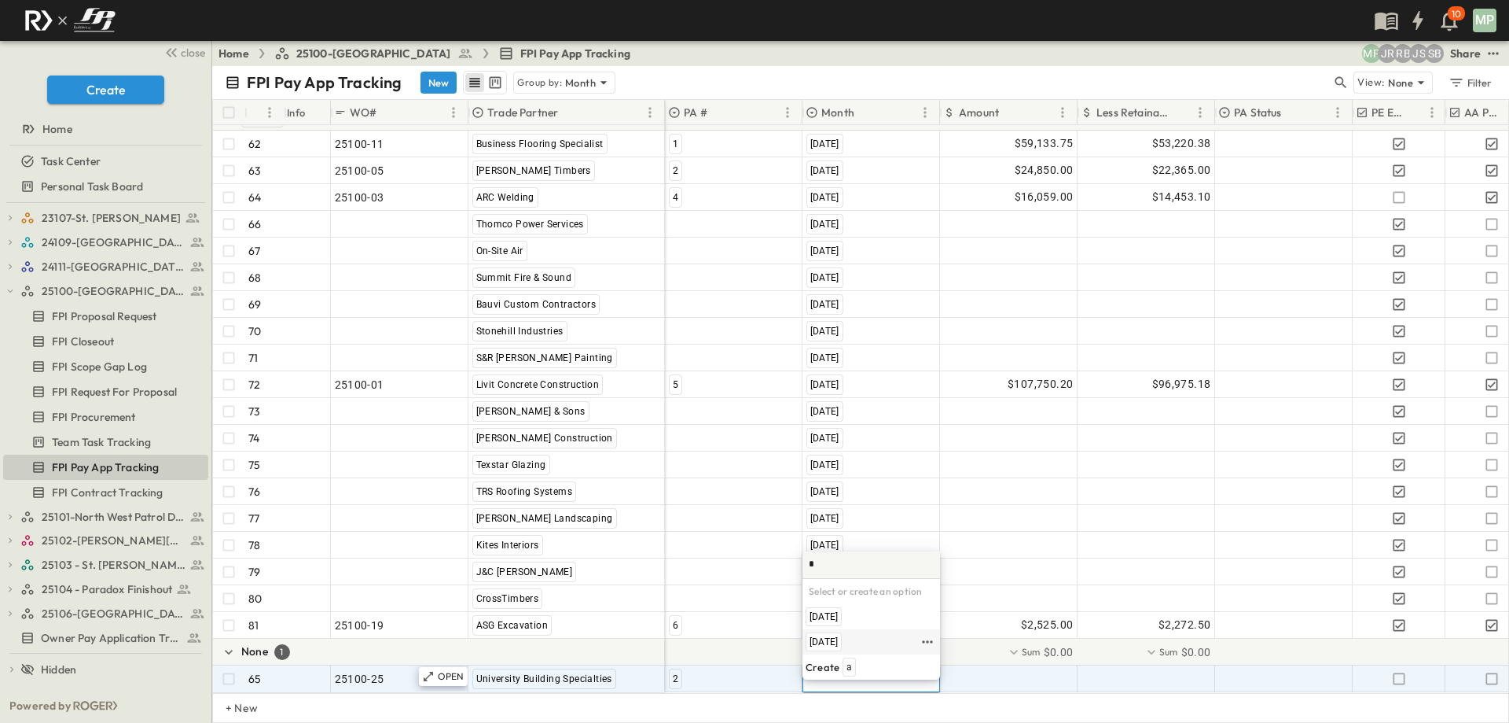
click at [829, 636] on span "[DATE]" at bounding box center [824, 641] width 28 height 13
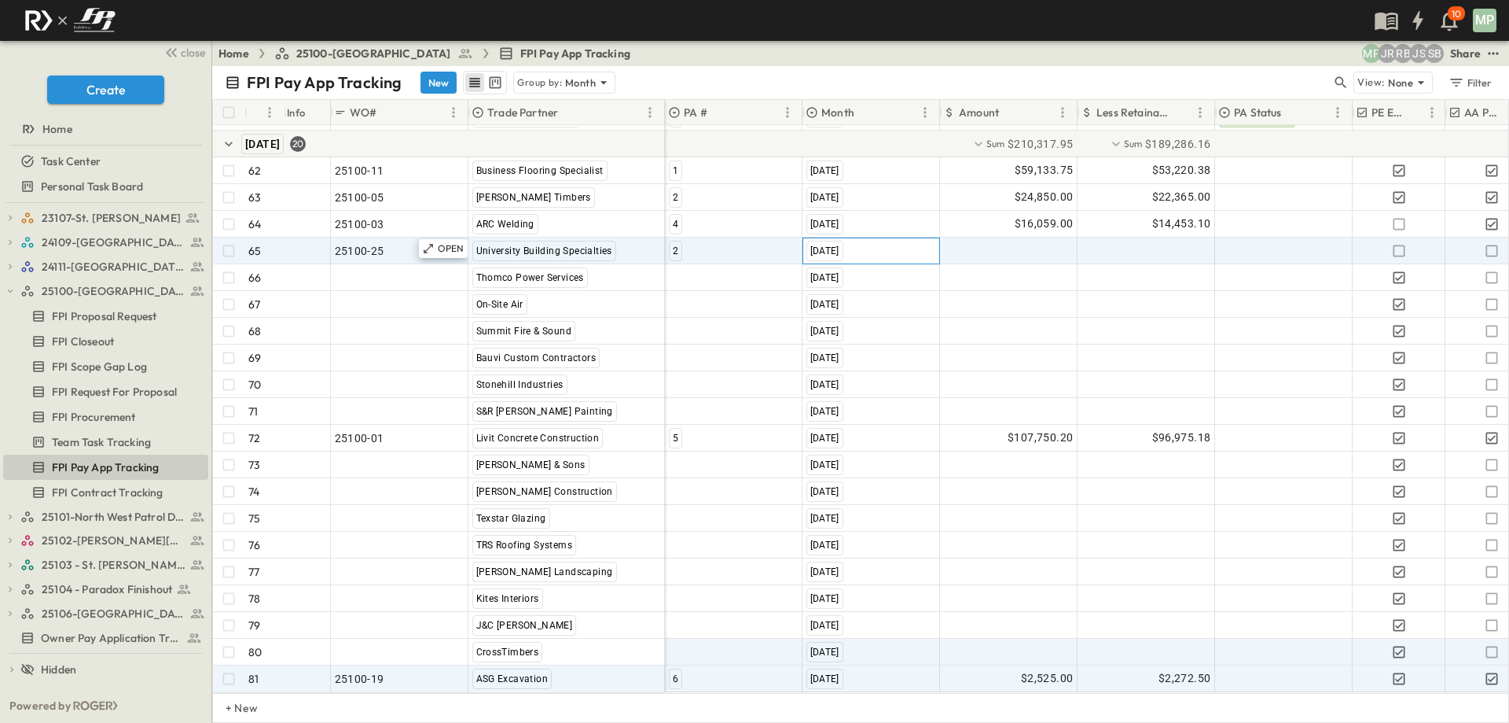
scroll to position [1797, 0]
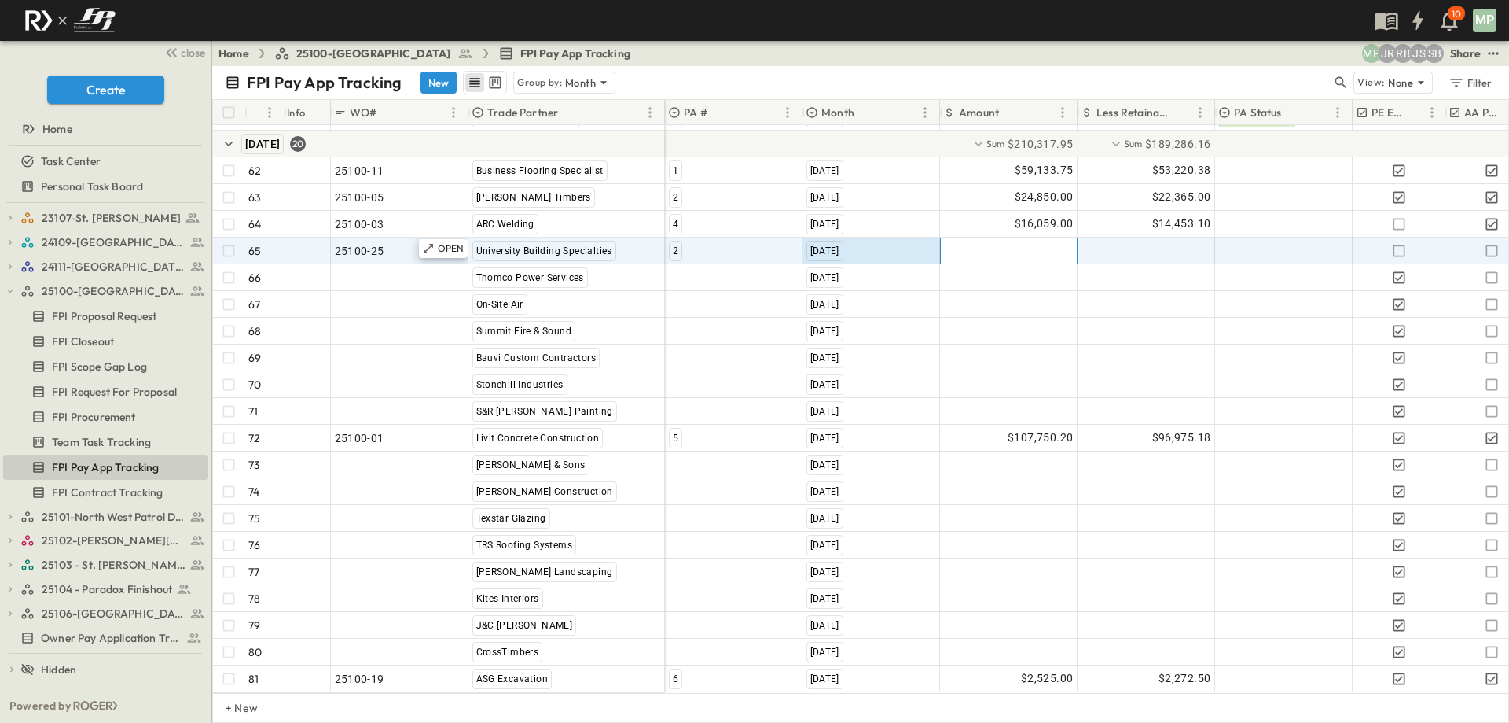
click at [1020, 239] on div at bounding box center [1009, 250] width 136 height 25
type input "********"
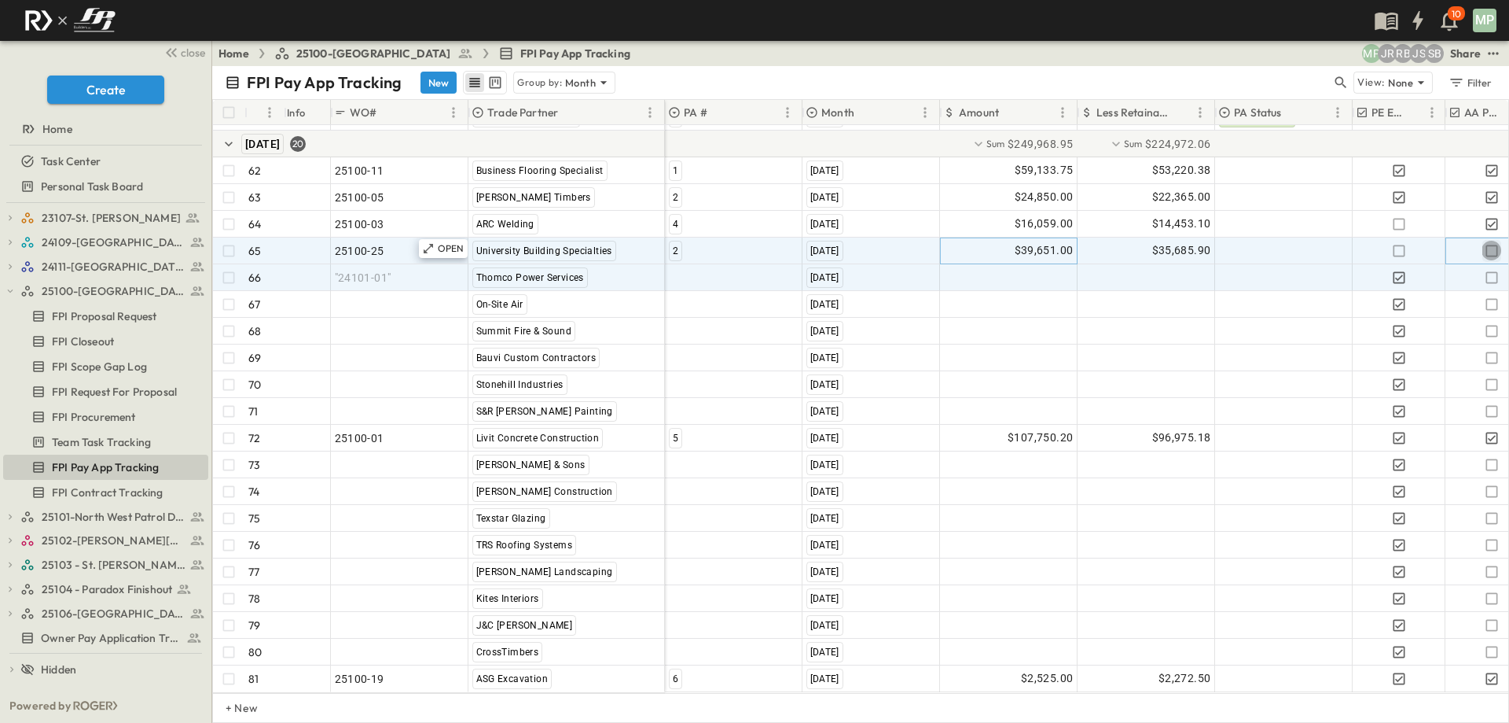
click at [1489, 243] on icon "button" at bounding box center [1492, 251] width 16 height 16
